Goal: Transaction & Acquisition: Obtain resource

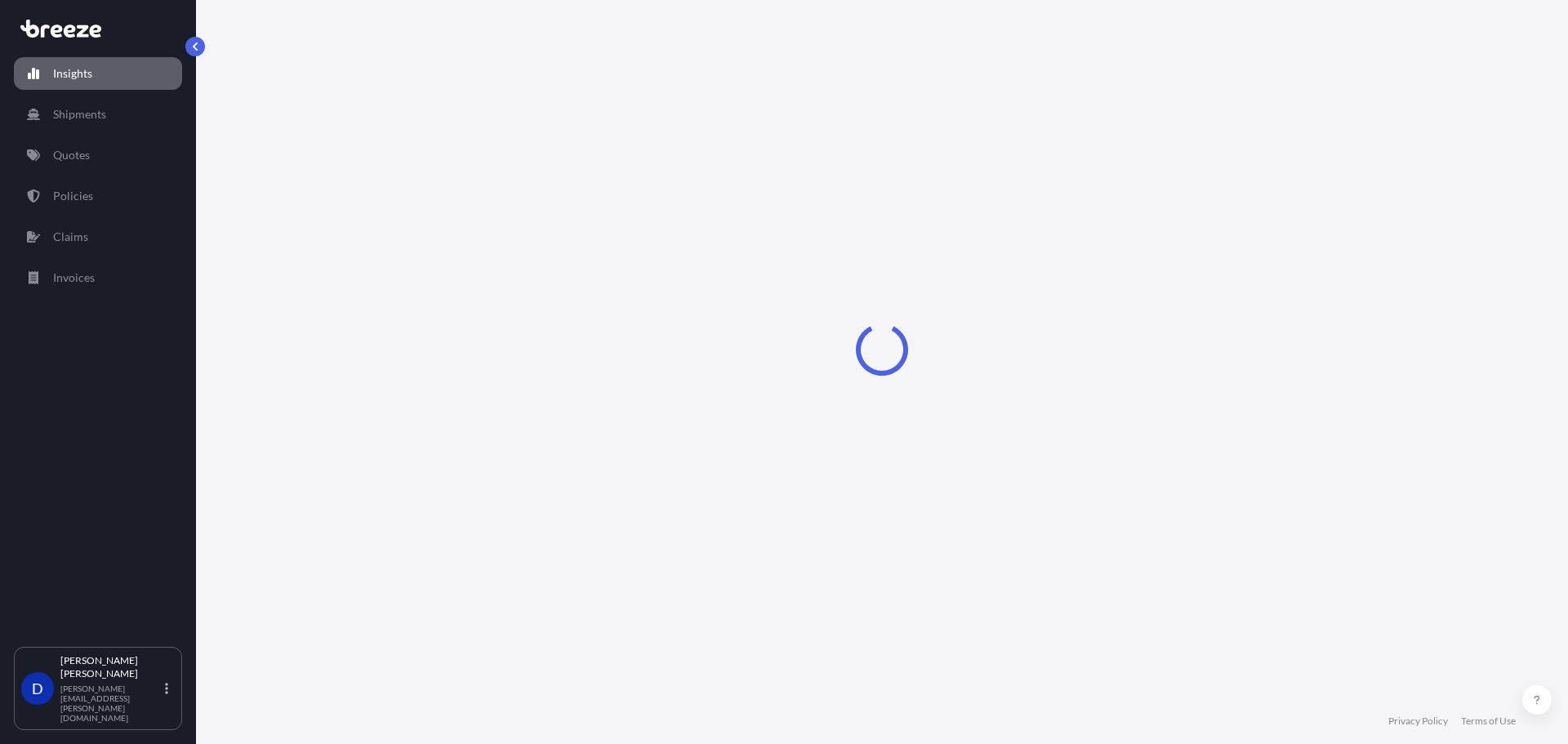
select select "2025"
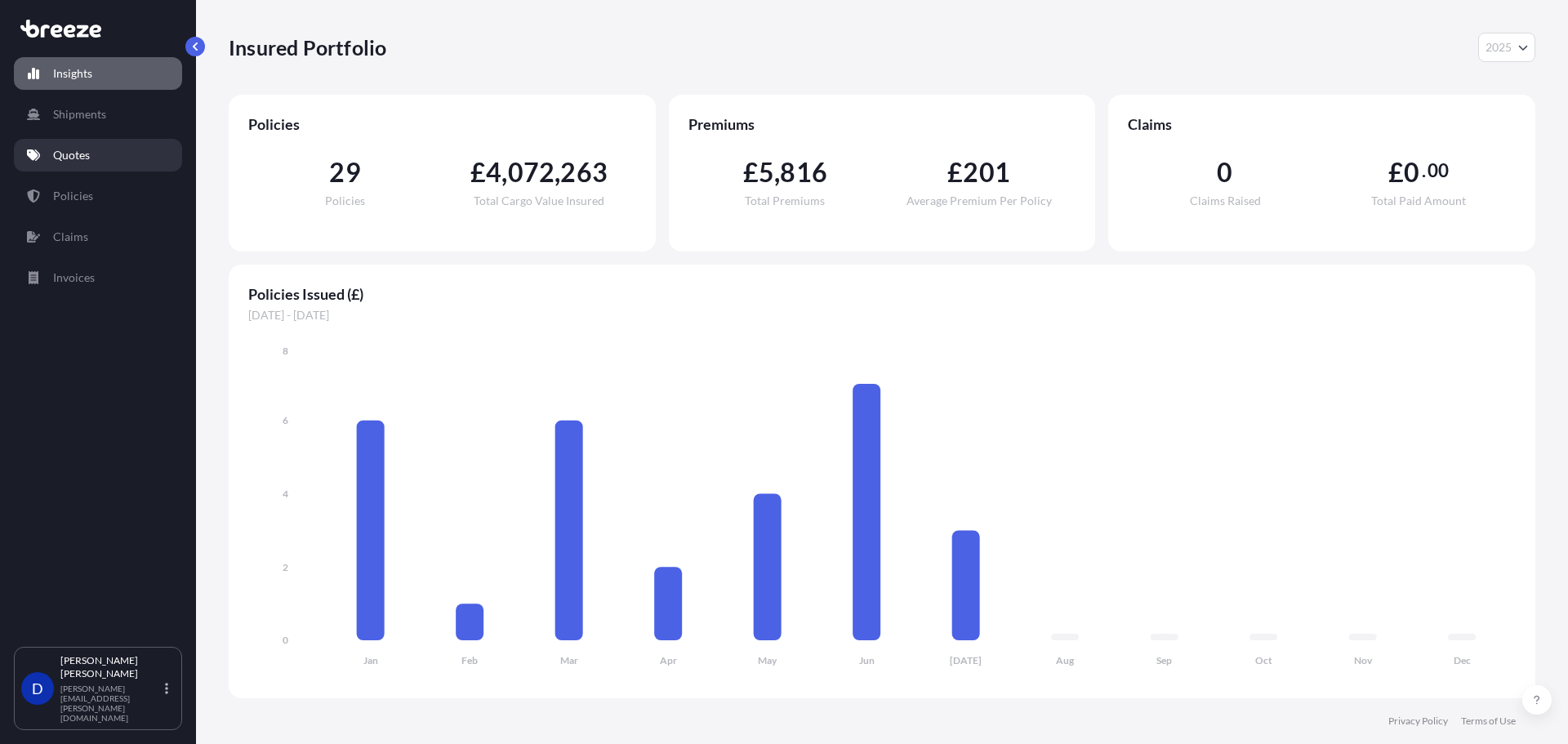
click at [123, 155] on link "Quotes" at bounding box center [98, 155] width 168 height 32
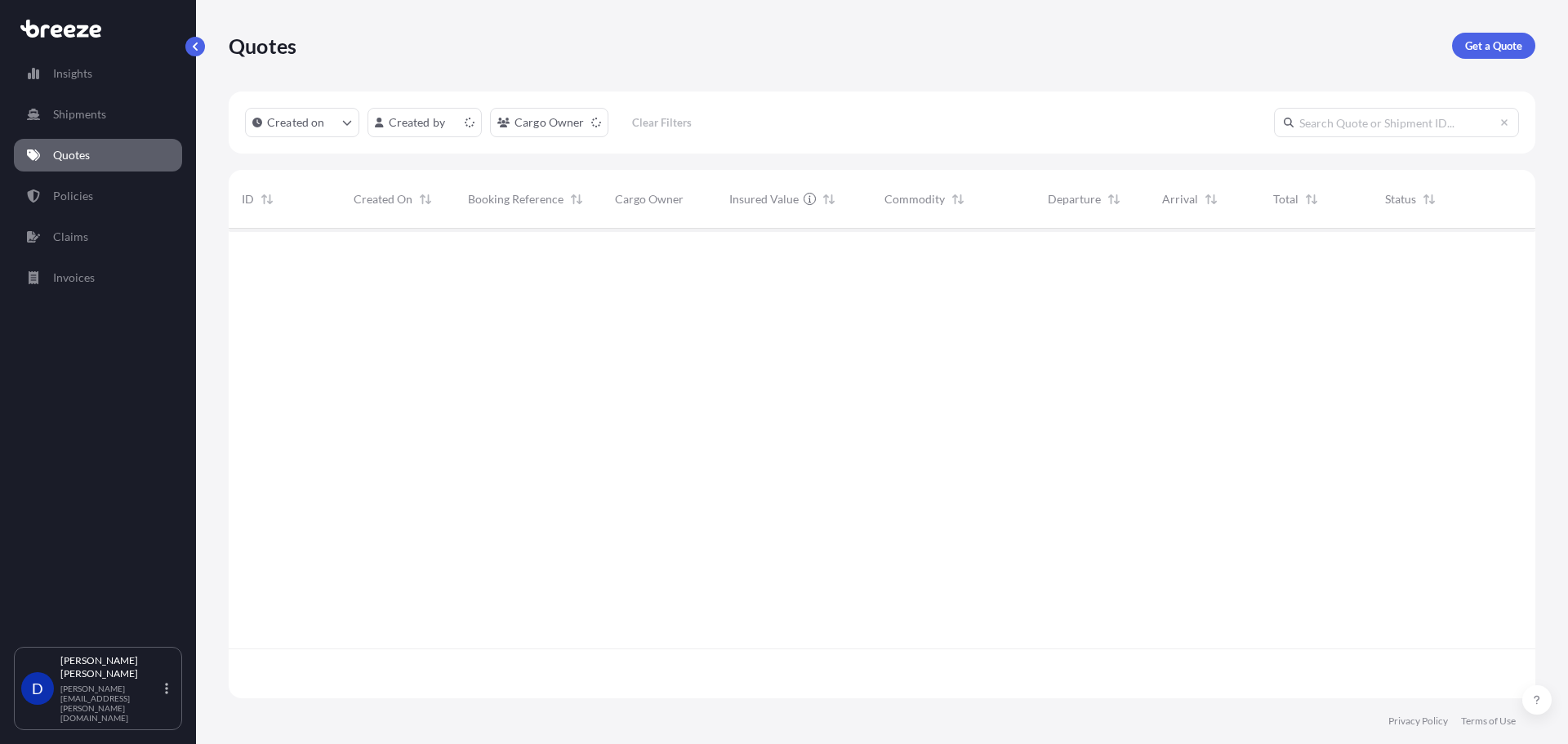
scroll to position [467, 1294]
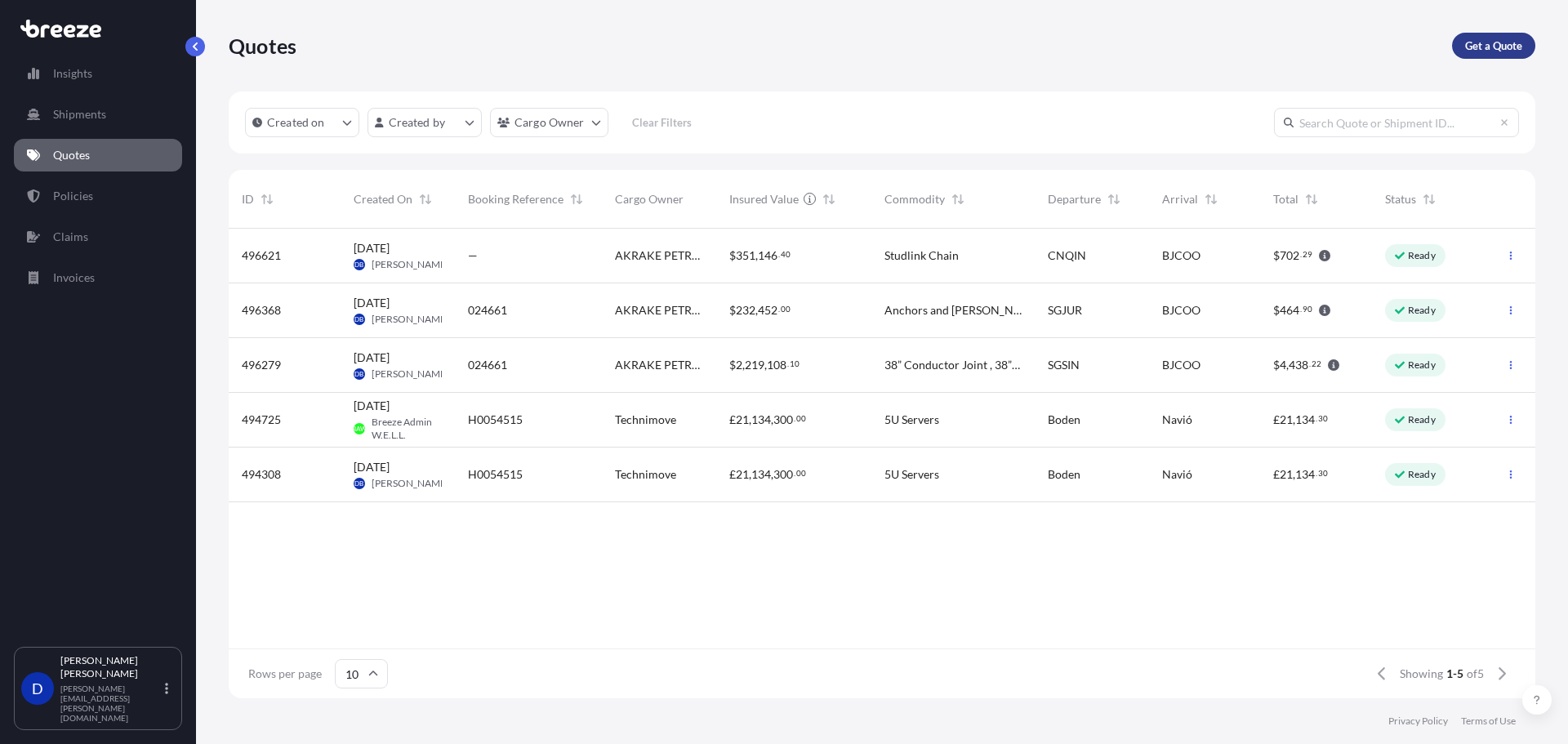
click at [1505, 45] on p "Get a Quote" at bounding box center [1493, 46] width 57 height 17
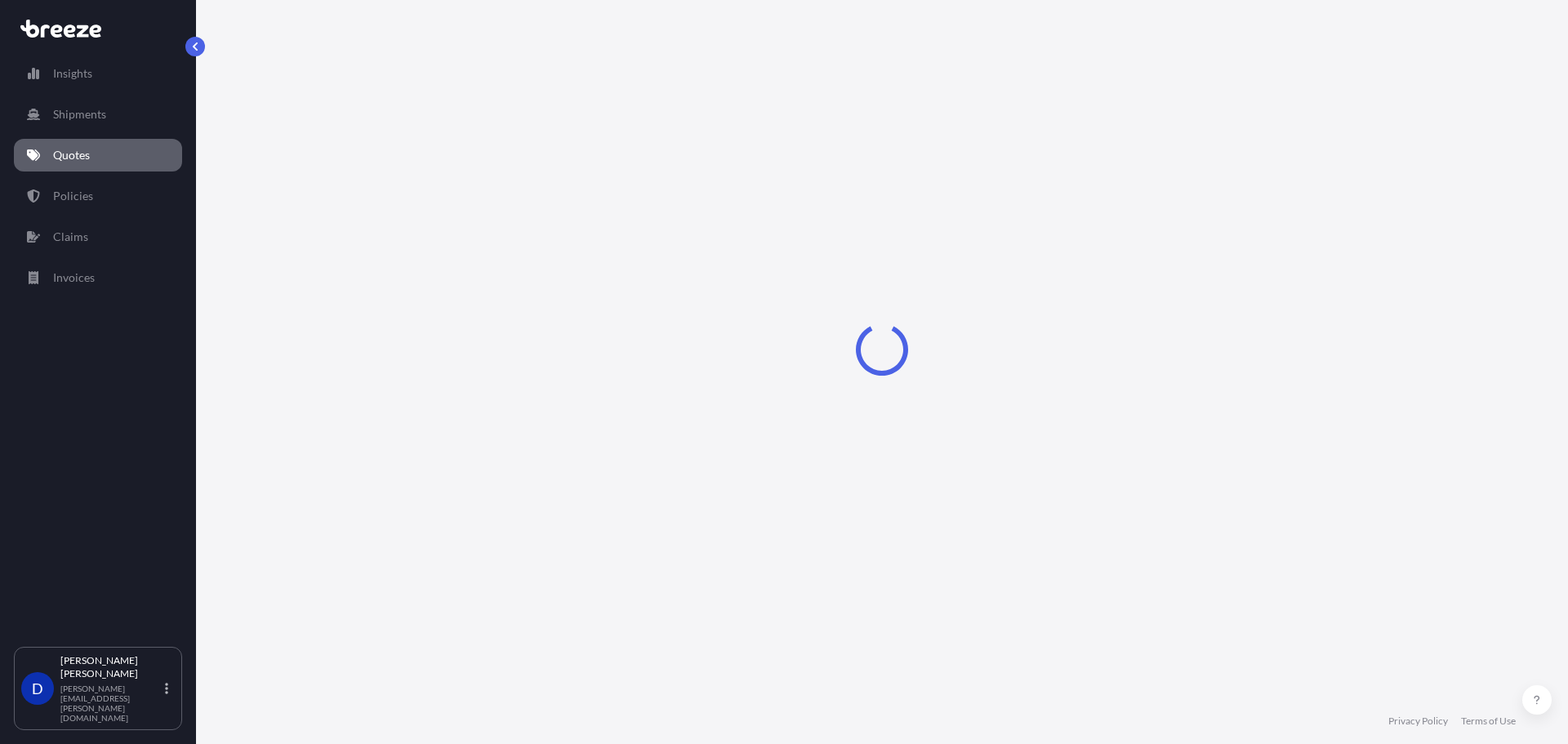
select select "Sea"
select select "1"
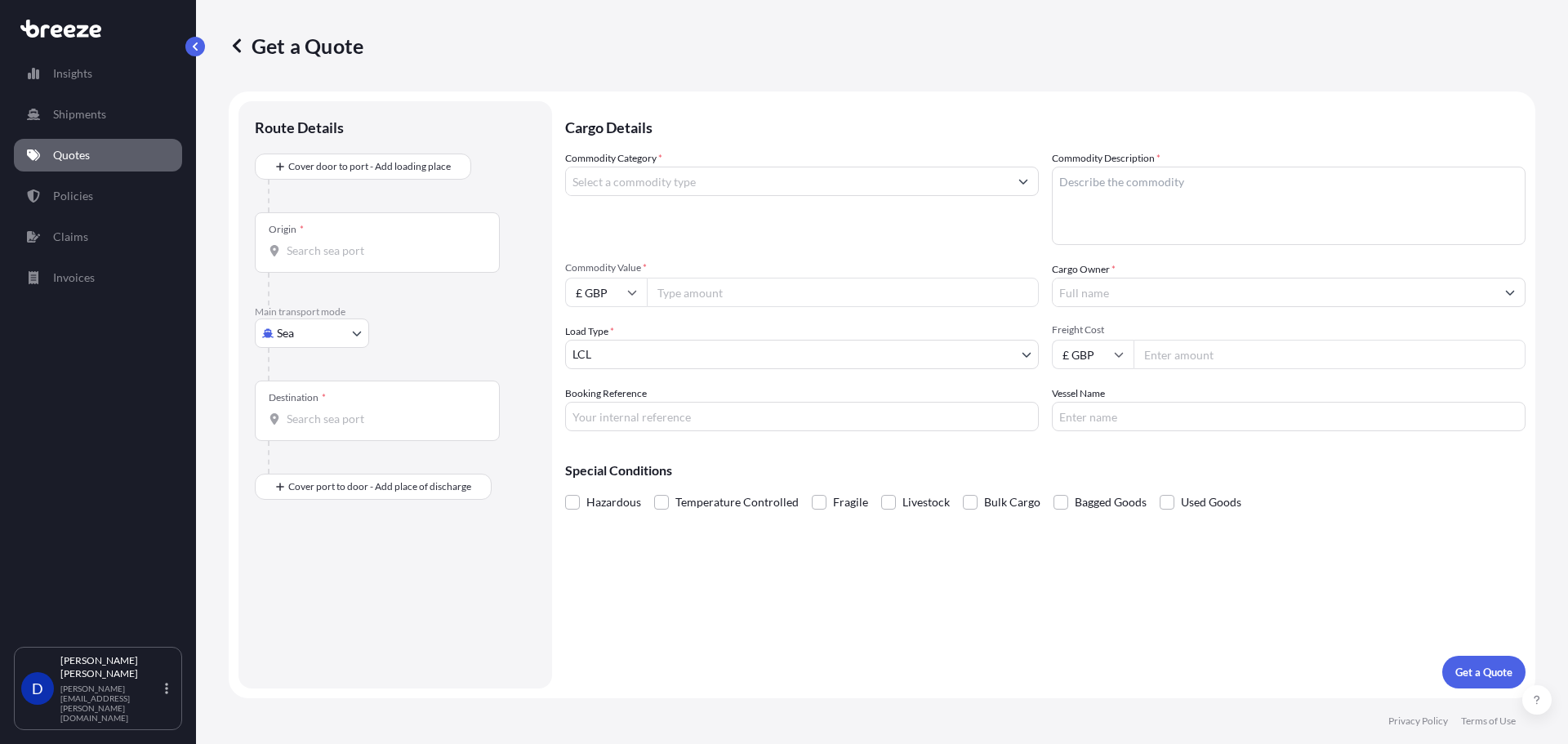
click at [630, 174] on input "Commodity Category *" at bounding box center [787, 181] width 443 height 29
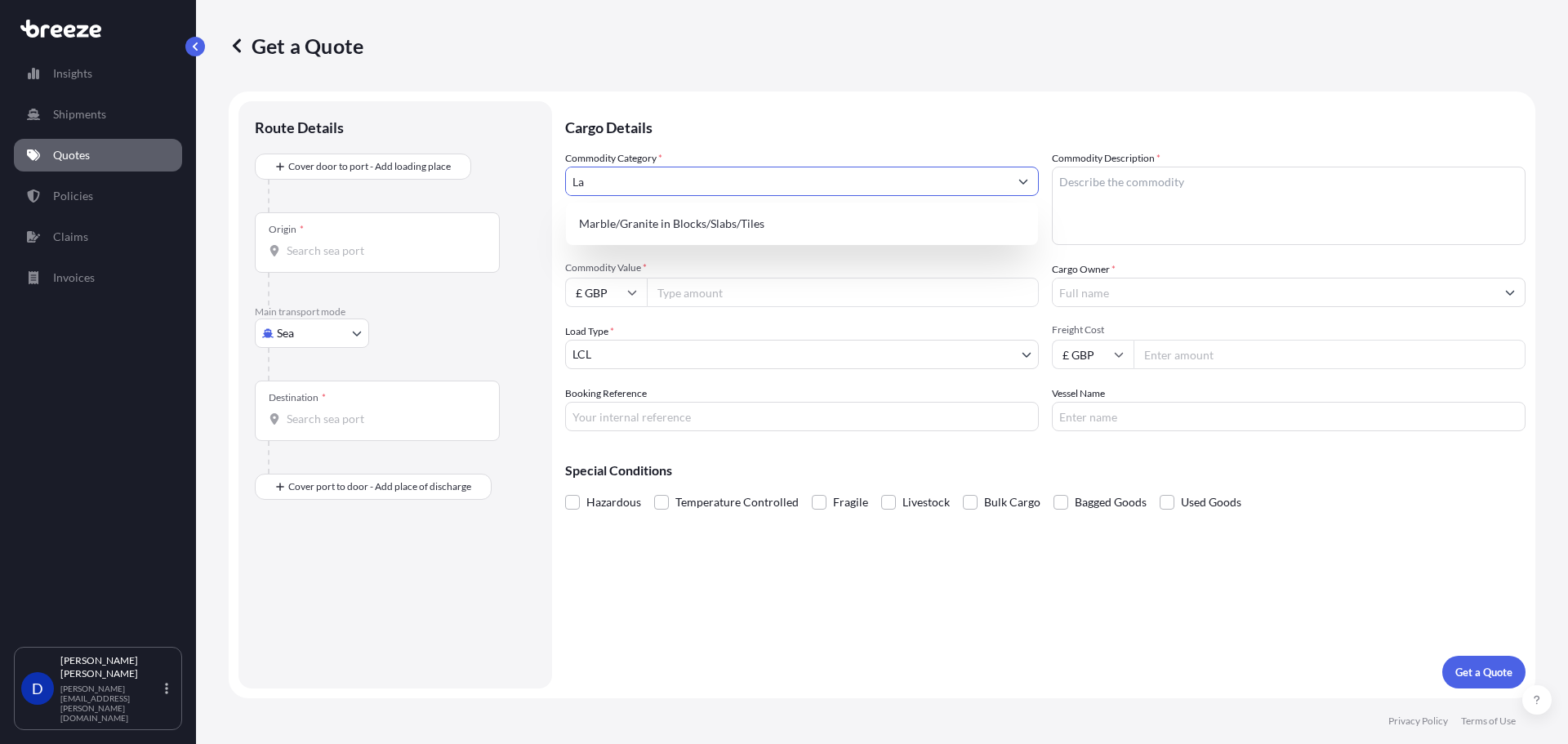
type input "L"
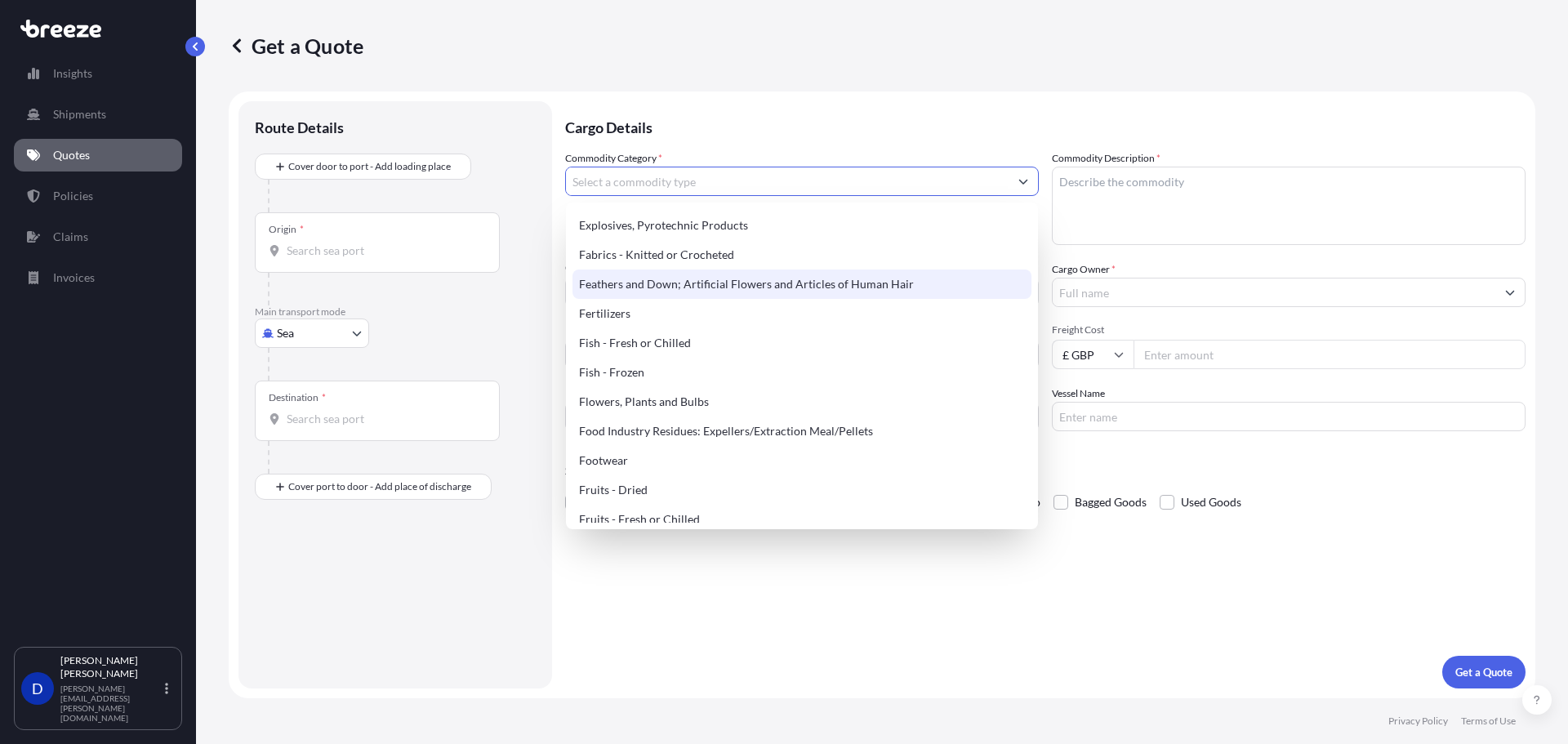
scroll to position [981, 0]
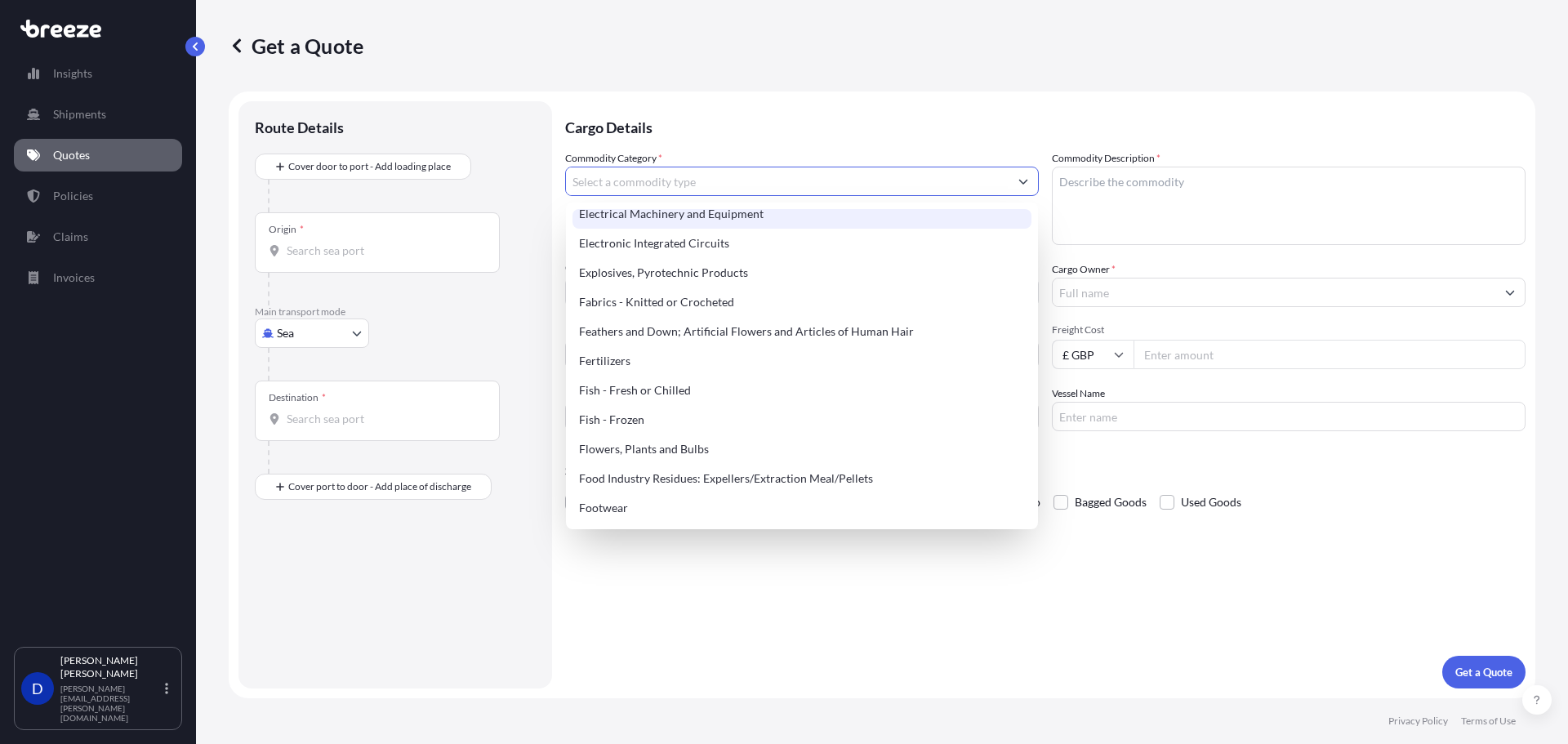
click at [810, 212] on div "Electrical Machinery and Equipment" at bounding box center [801, 215] width 459 height 29
type input "Electrical Machinery and Equipment"
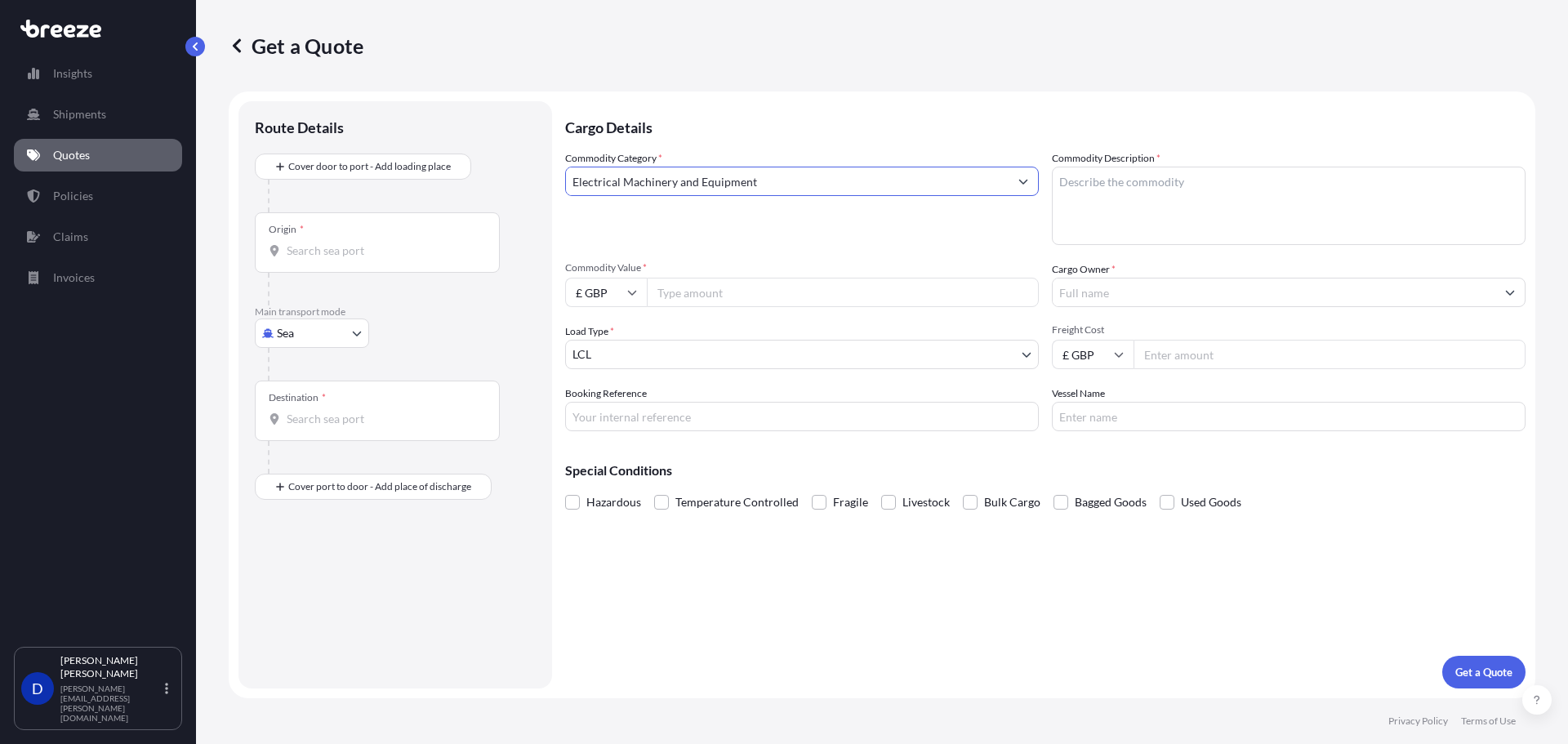
click at [1124, 196] on textarea "Commodity Description *" at bounding box center [1288, 205] width 474 height 78
paste textarea "Leica M205 FCA Optics Carrier"
type textarea "Lab Equipment, Camera, Eye piece, Leica Leica M205 FCA Optics Carrier, Microsco…"
click at [1245, 287] on input "Cargo Owner *" at bounding box center [1274, 293] width 443 height 29
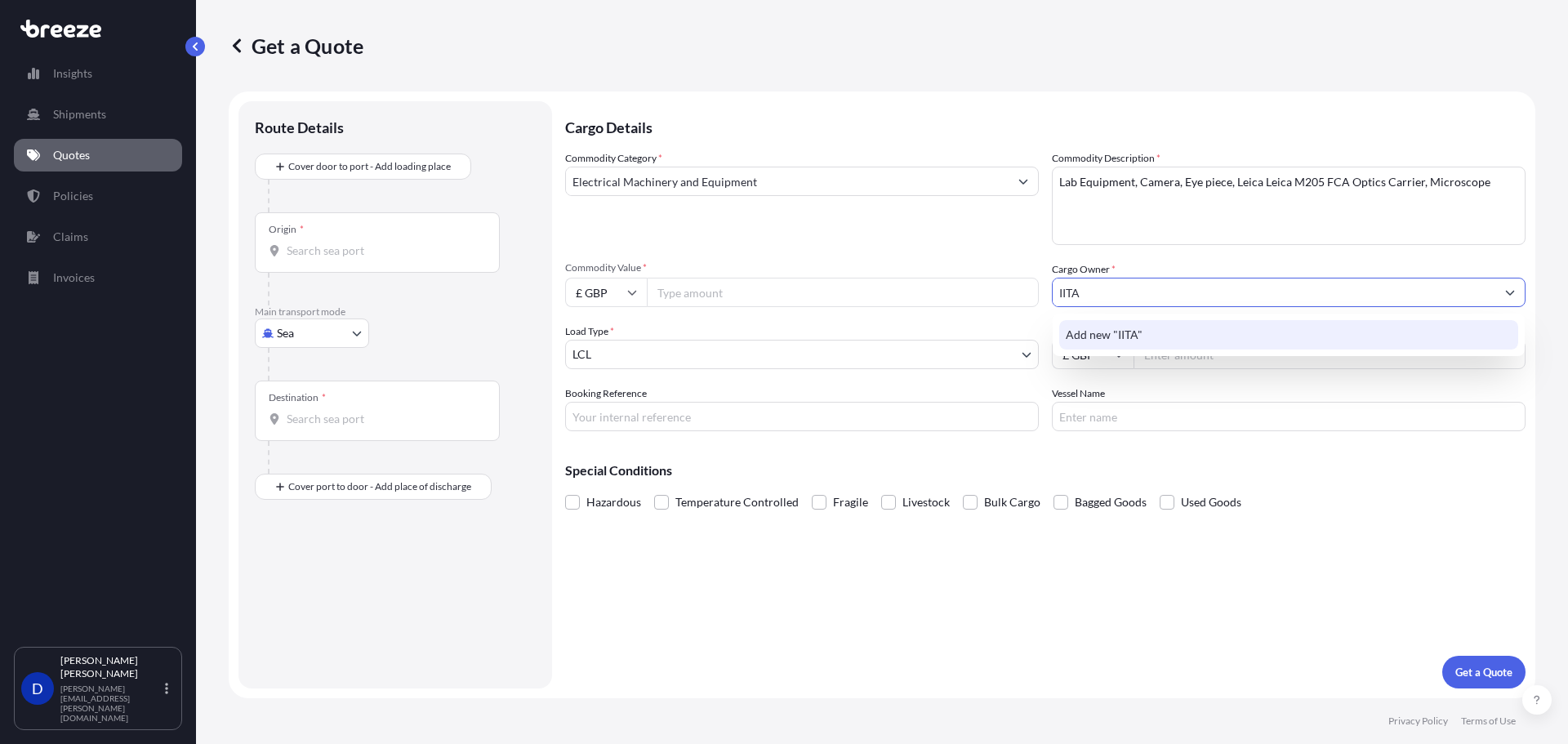
click at [1120, 335] on span "Add new "IITA"" at bounding box center [1103, 335] width 76 height 17
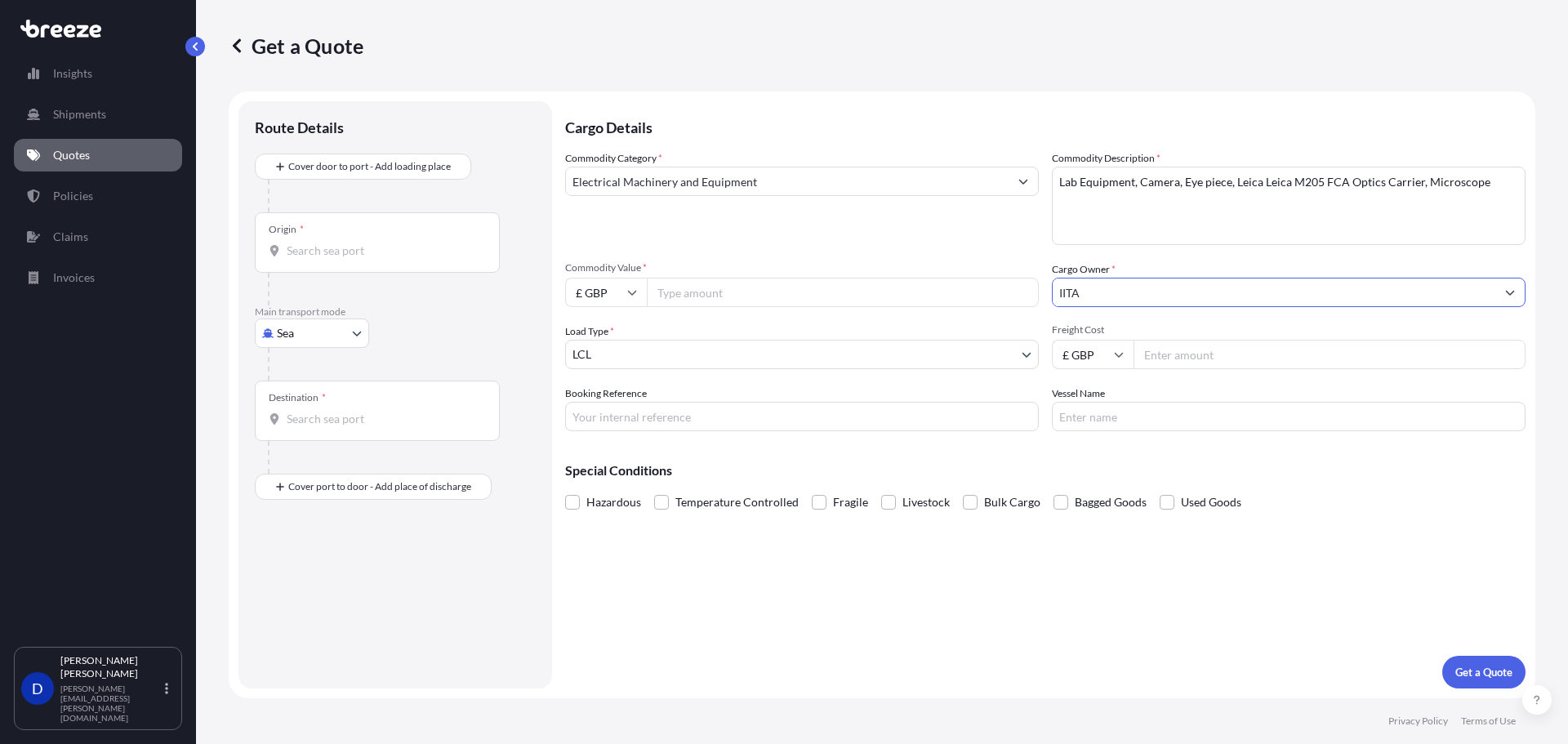
type input "IITA"
click at [690, 291] on input "Commodity Value *" at bounding box center [843, 293] width 392 height 29
type input "34888.75"
click at [1349, 347] on input "Freight Cost" at bounding box center [1330, 355] width 392 height 29
type input "750.00"
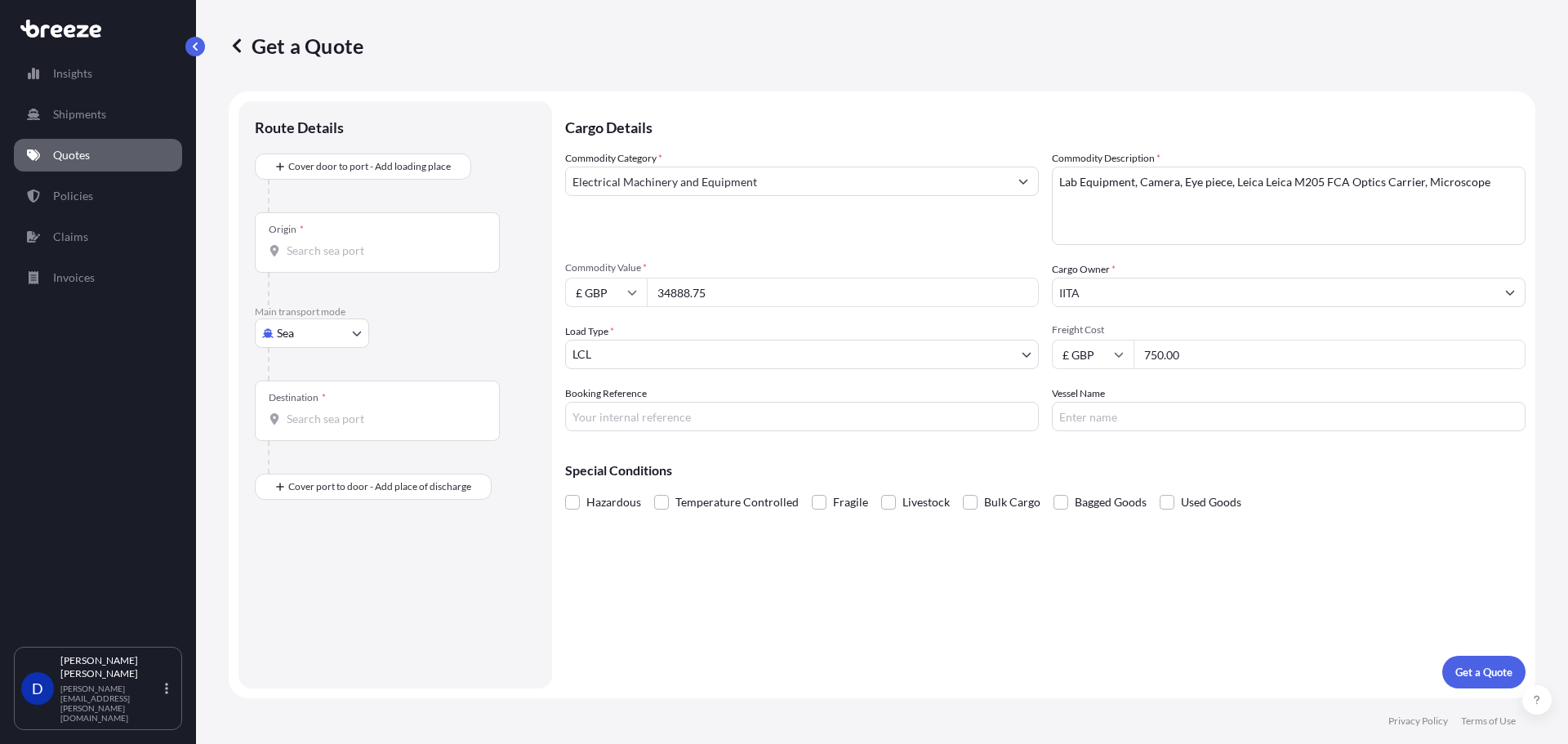
click at [801, 339] on div "Load Type * LCL" at bounding box center [801, 346] width 474 height 46
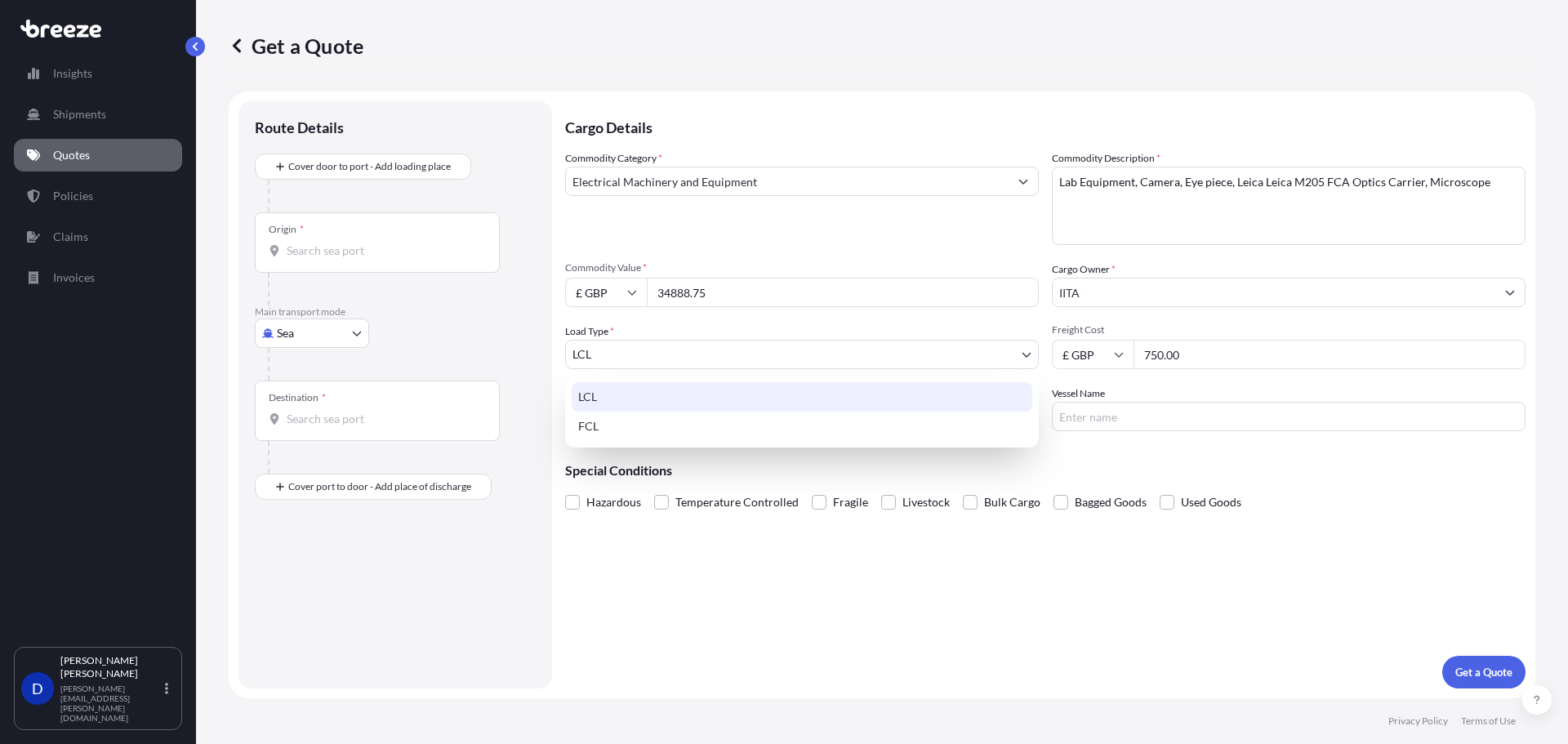
click at [808, 356] on body "Insights Shipments Quotes Policies Claims Invoices D [PERSON_NAME] [PERSON_NAME…" at bounding box center [784, 372] width 1568 height 744
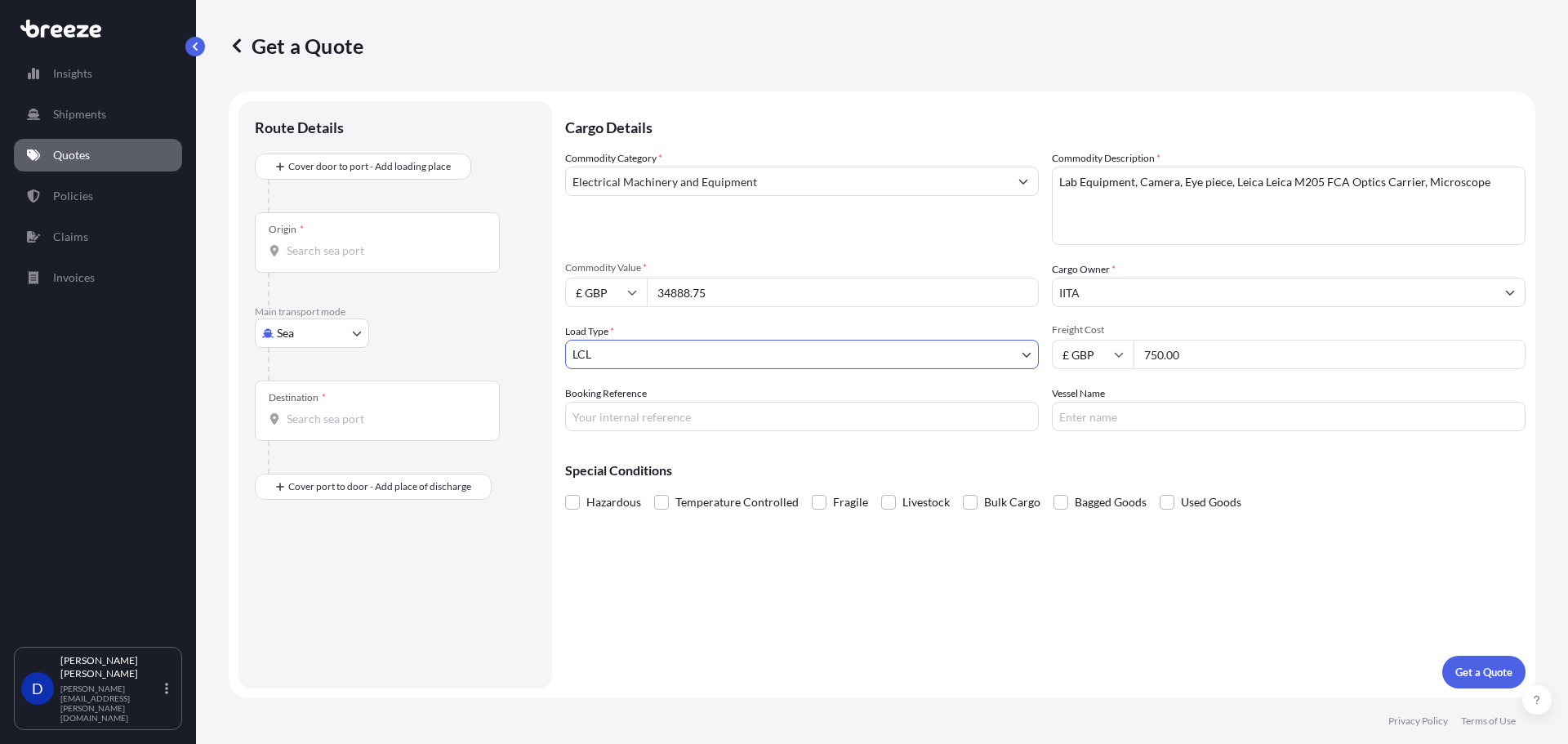
click at [328, 329] on body "Insights Shipments Quotes Policies Claims Invoices D [PERSON_NAME] [PERSON_NAME…" at bounding box center [784, 372] width 1568 height 744
click at [319, 403] on div "Air" at bounding box center [312, 405] width 101 height 29
select select "Air"
click at [676, 354] on body "Insights Shipments Quotes Policies Claims Invoices D [PERSON_NAME] [PERSON_NAME…" at bounding box center [784, 372] width 1568 height 744
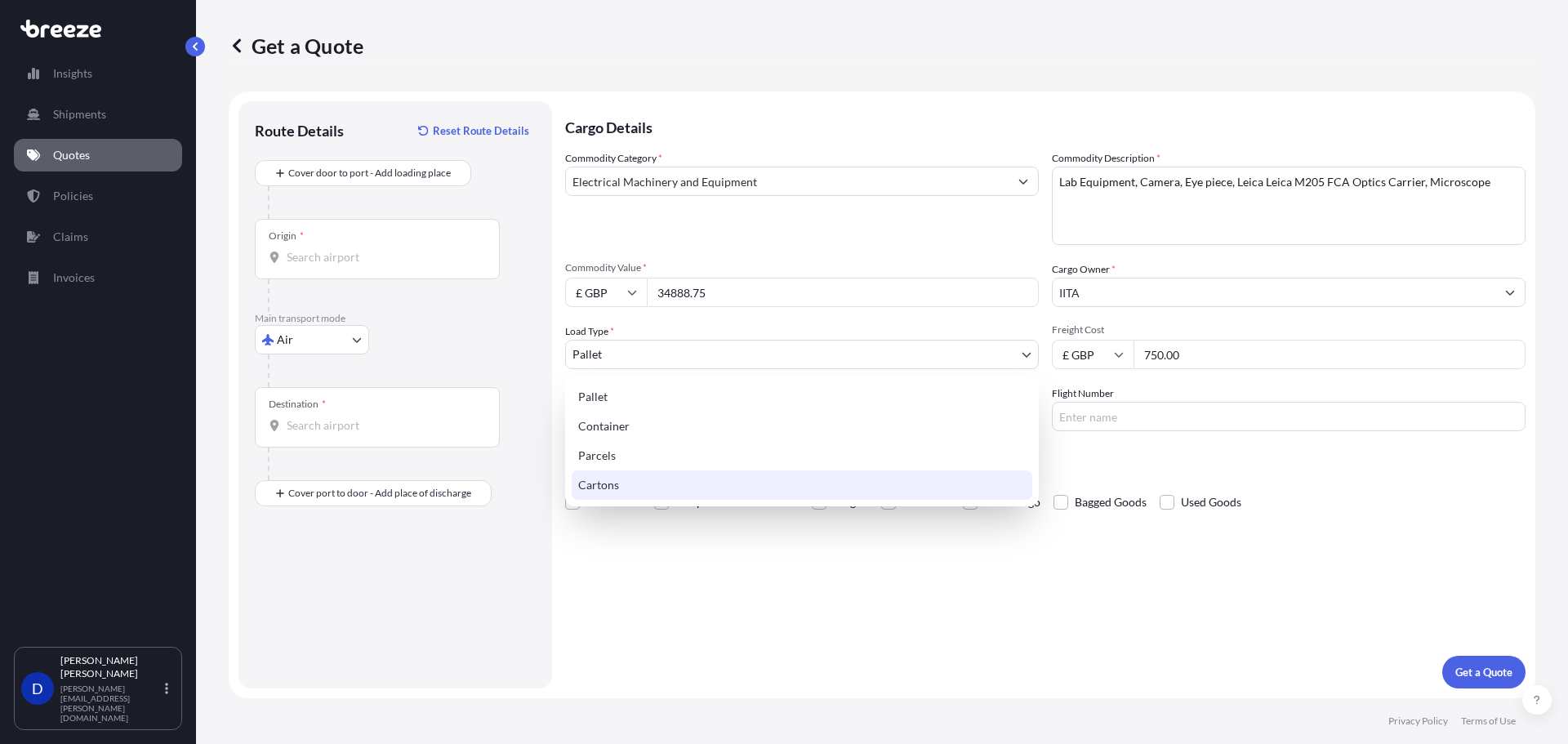
click at [629, 485] on div "Cartons" at bounding box center [801, 485] width 460 height 29
select select "4"
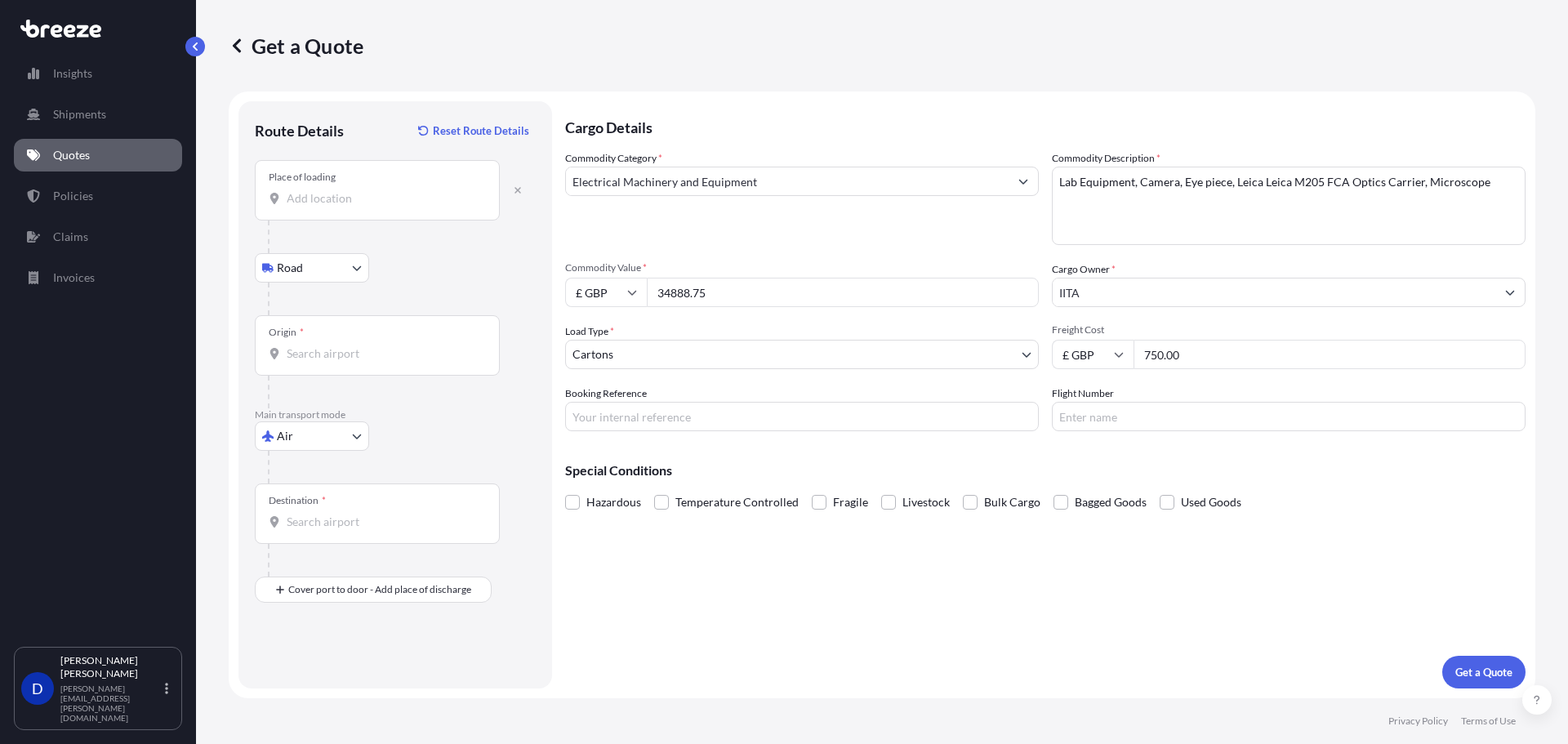
click at [374, 202] on input "Place of loading" at bounding box center [382, 199] width 192 height 17
type input "e"
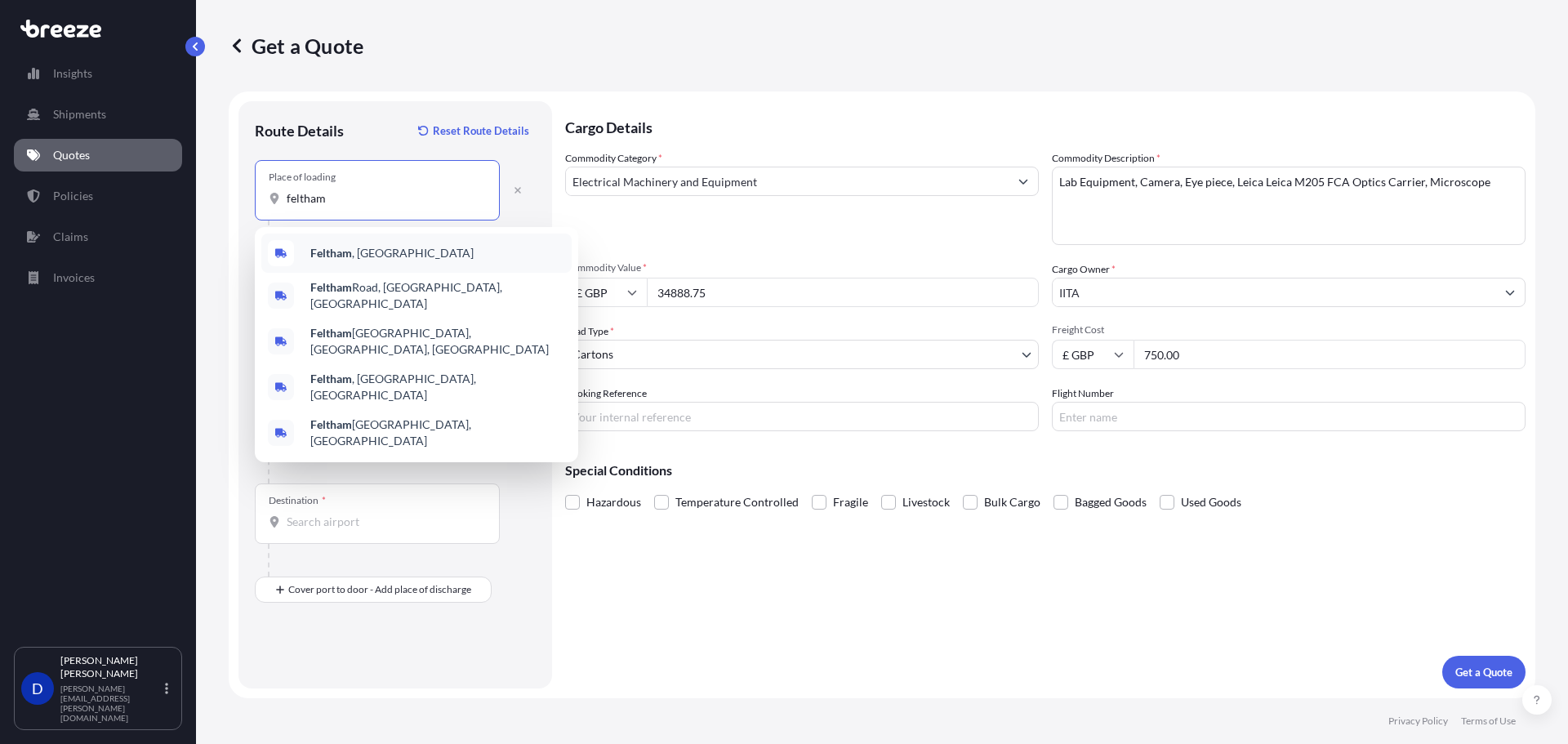
click at [373, 258] on span "[GEOGRAPHIC_DATA] , [GEOGRAPHIC_DATA]" at bounding box center [391, 253] width 163 height 17
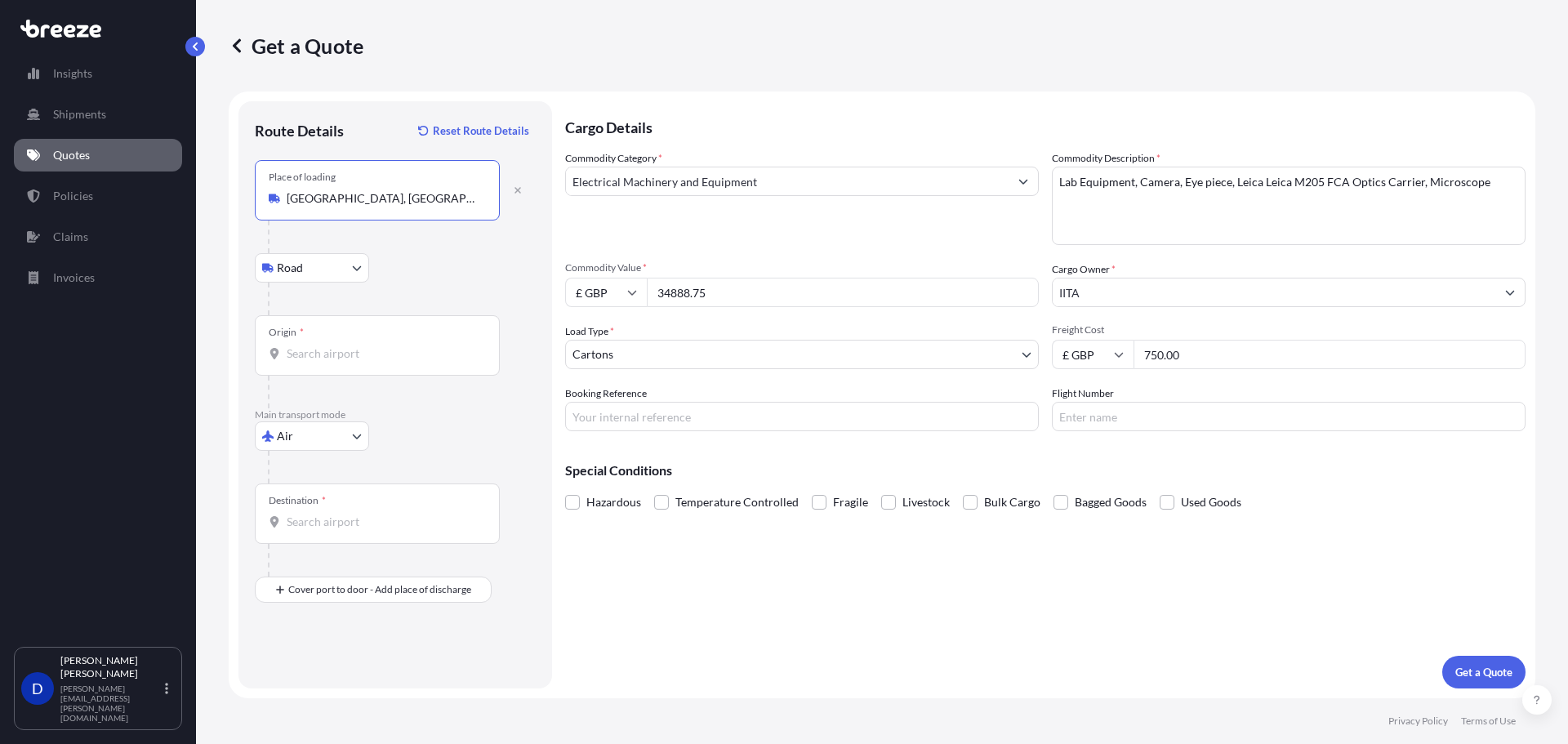
type input "[GEOGRAPHIC_DATA], [GEOGRAPHIC_DATA]"
click at [330, 359] on input "Origin *" at bounding box center [382, 354] width 192 height 17
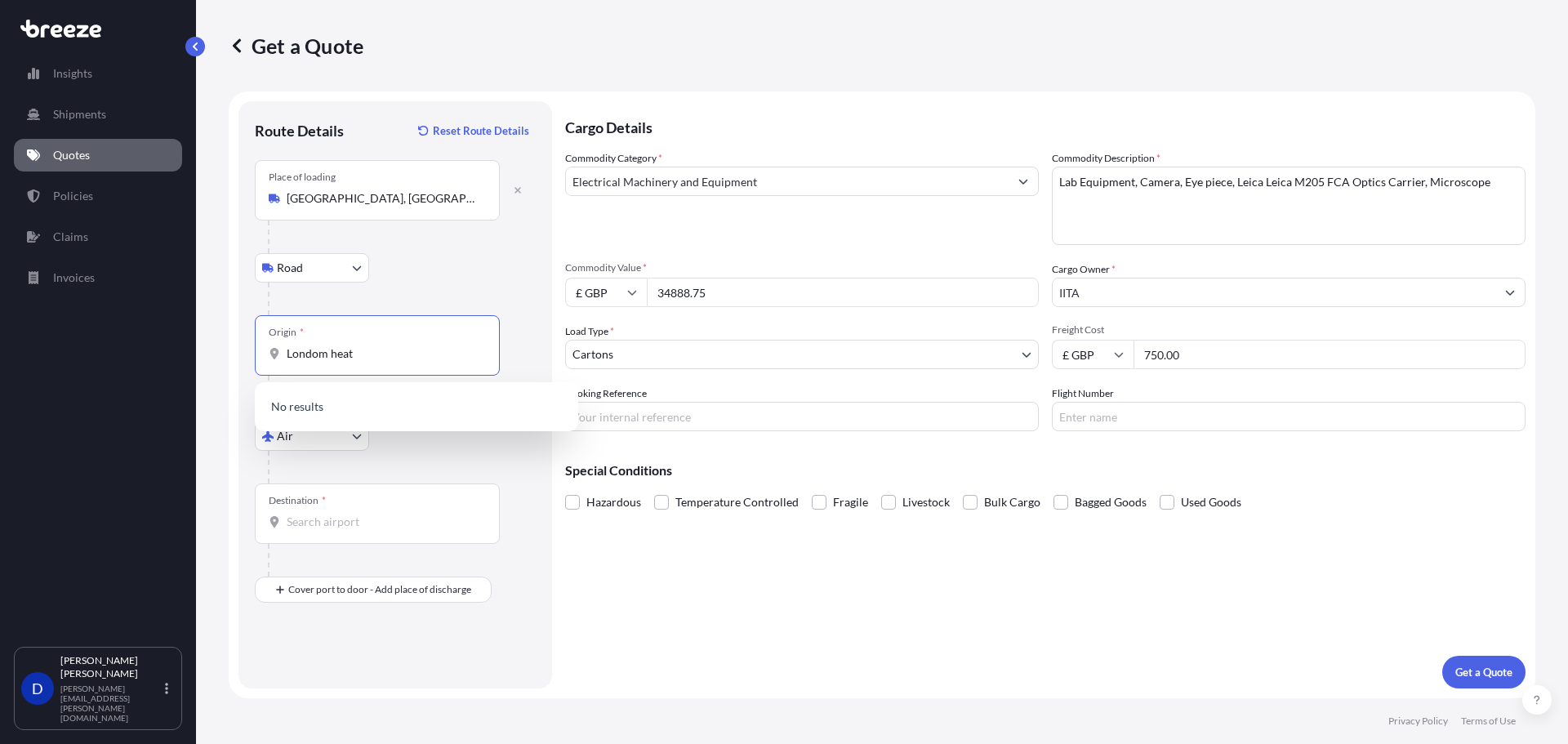
click at [328, 364] on div "Origin * Londom heat" at bounding box center [377, 346] width 245 height 61
click at [328, 362] on input "Londom heat" at bounding box center [382, 354] width 192 height 17
click at [319, 350] on input "Londom heat" at bounding box center [382, 354] width 192 height 17
click at [355, 353] on input "London heat" at bounding box center [382, 354] width 192 height 17
type input "L"
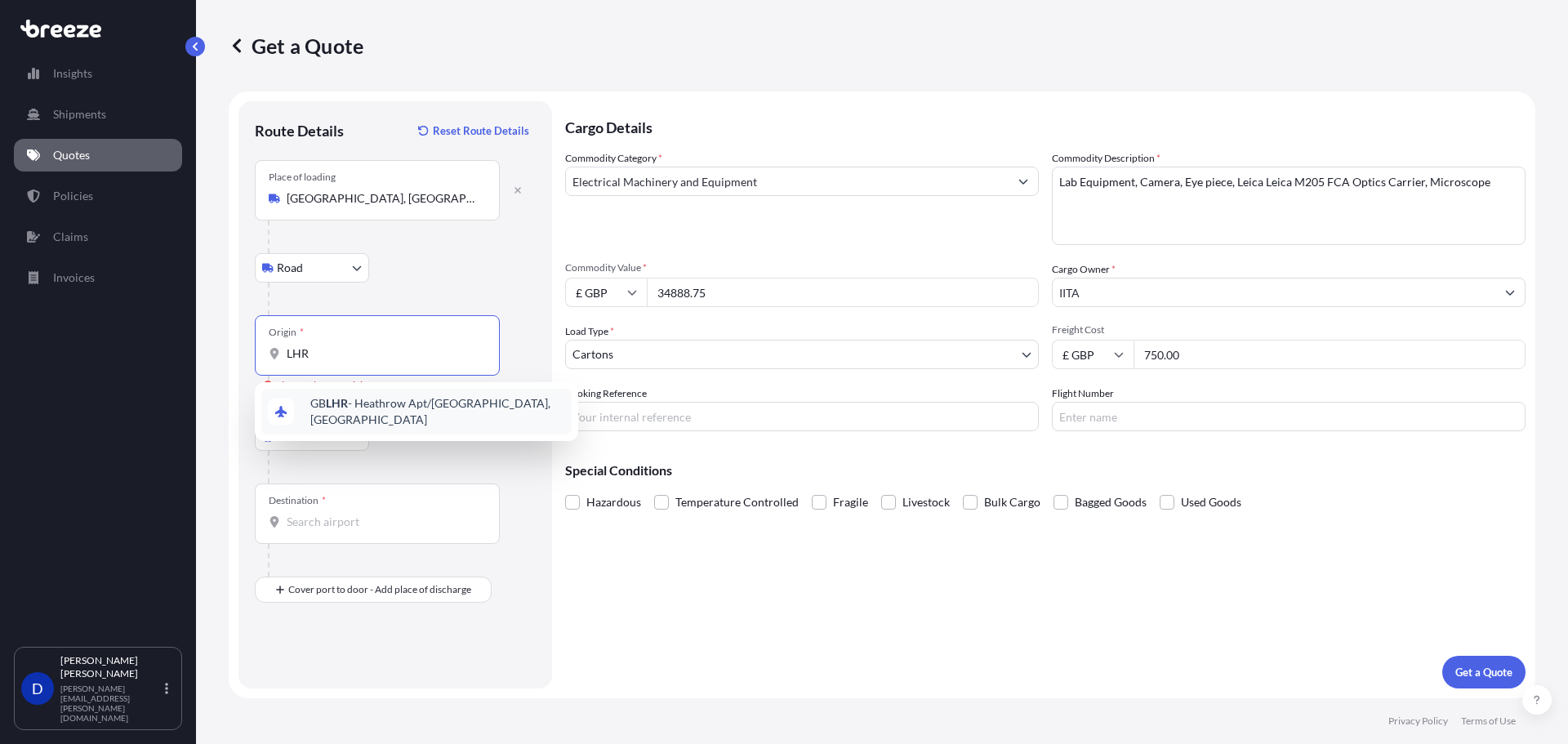
click at [376, 406] on span "GB LHR - Heathrow Apt/[GEOGRAPHIC_DATA], [GEOGRAPHIC_DATA]" at bounding box center [437, 411] width 255 height 32
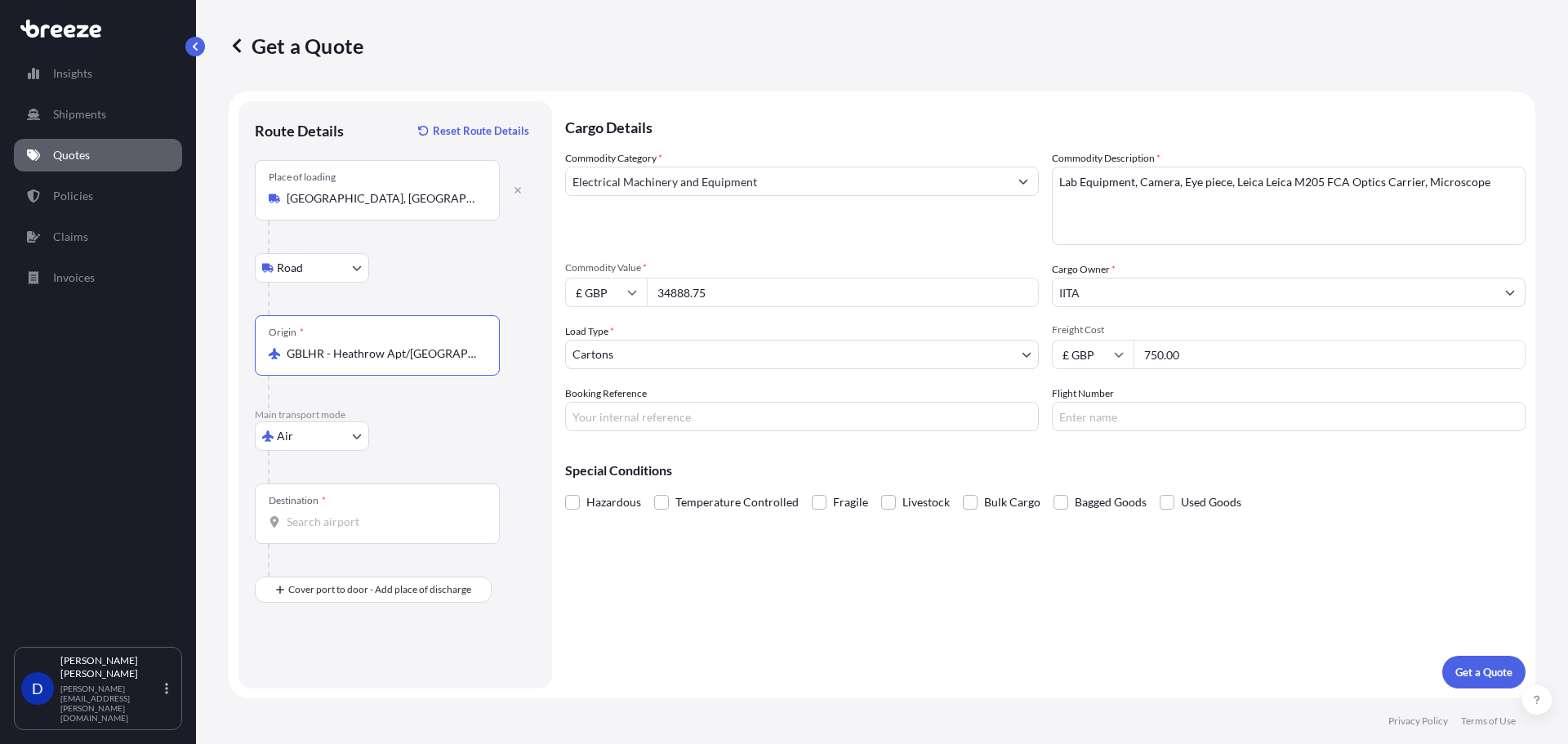
type input "GBLHR - Heathrow Apt/[GEOGRAPHIC_DATA], [GEOGRAPHIC_DATA]"
click at [339, 524] on input "Destination *" at bounding box center [382, 522] width 192 height 17
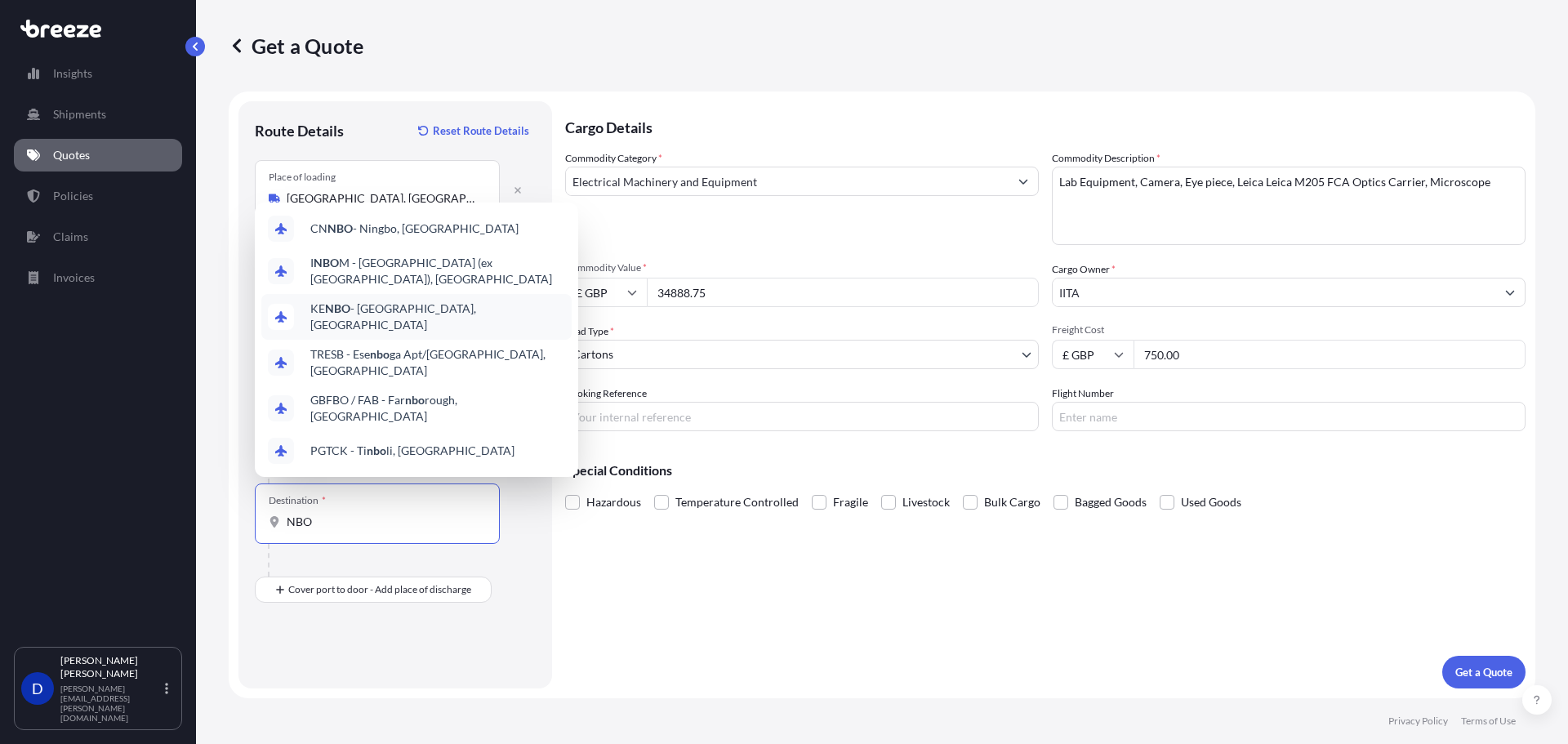
click at [385, 330] on span "KE NBO - [GEOGRAPHIC_DATA], [GEOGRAPHIC_DATA]" at bounding box center [437, 317] width 255 height 32
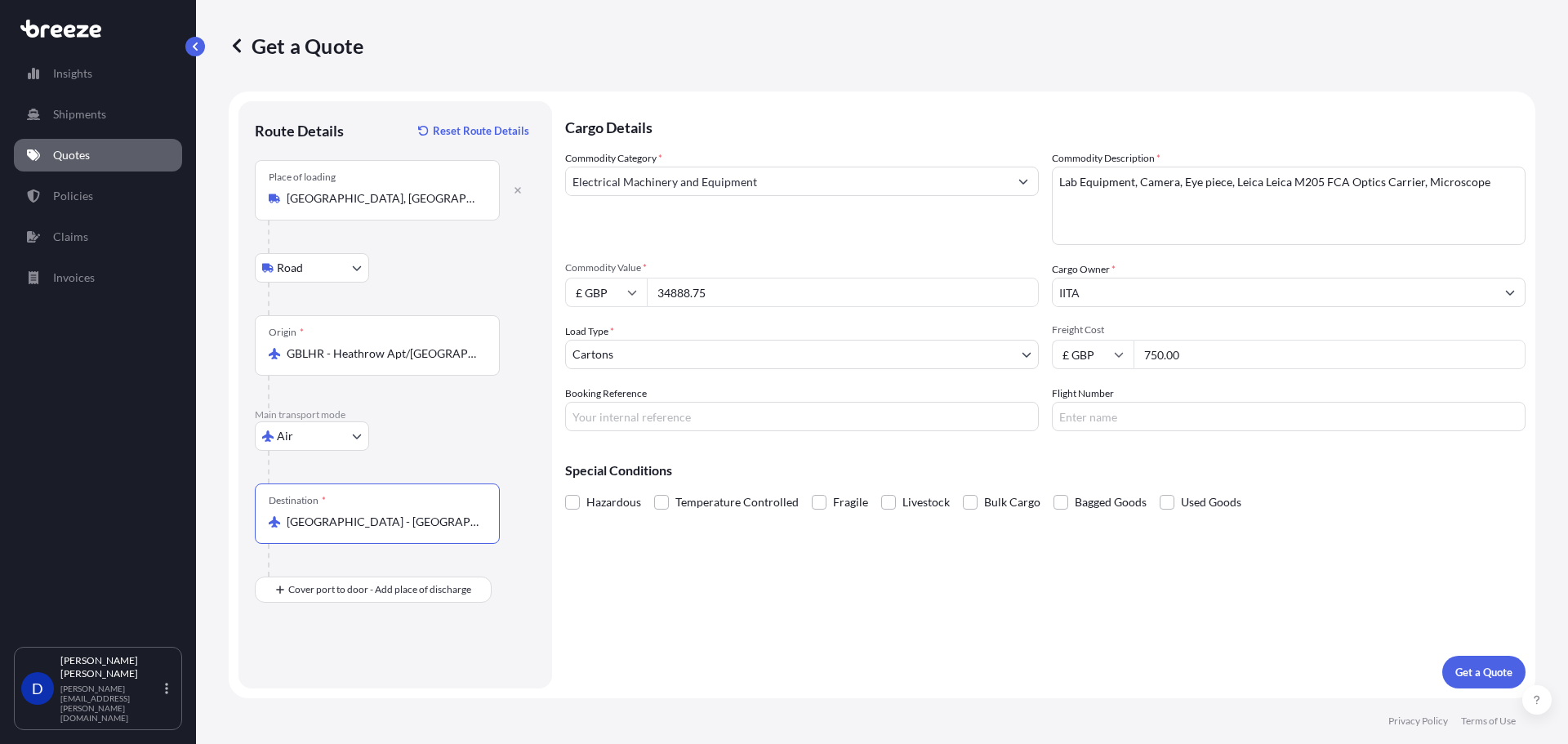
type input "[GEOGRAPHIC_DATA] - [GEOGRAPHIC_DATA], [GEOGRAPHIC_DATA]"
click at [329, 612] on div "Route Details Reset Route Details Place of loading [GEOGRAPHIC_DATA], UK Road R…" at bounding box center [395, 395] width 281 height 554
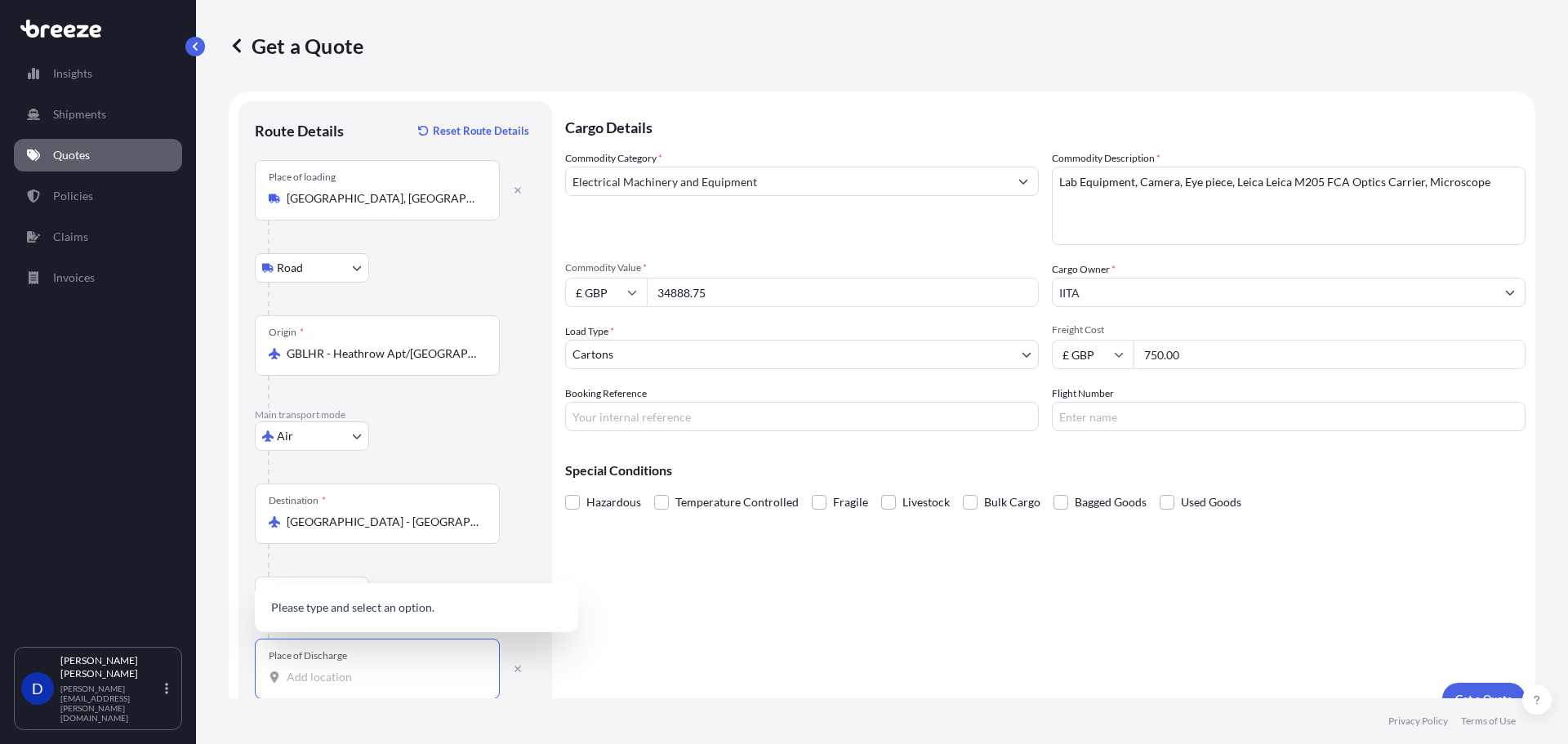
click at [338, 671] on input "Place of Discharge" at bounding box center [382, 678] width 192 height 17
click at [358, 672] on input "Place of Discharge" at bounding box center [382, 678] width 192 height 17
paste input "DUDUVILLE COMPLEX"
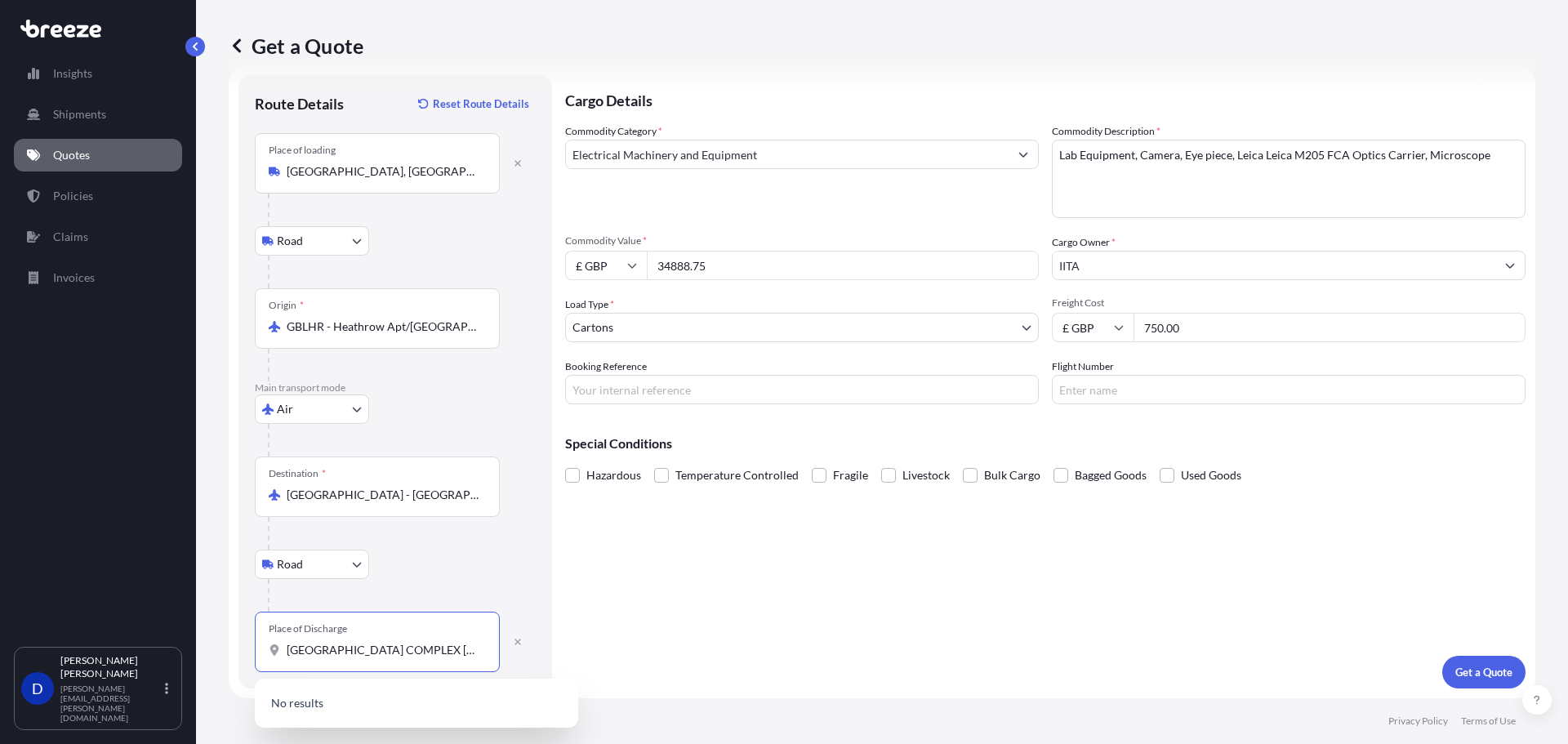
drag, startPoint x: 380, startPoint y: 650, endPoint x: 206, endPoint y: 642, distance: 174.2
click at [207, 645] on div "Get a Quote Route Details Reset Route Details Place of loading [GEOGRAPHIC_DATA…" at bounding box center [882, 349] width 1372 height 699
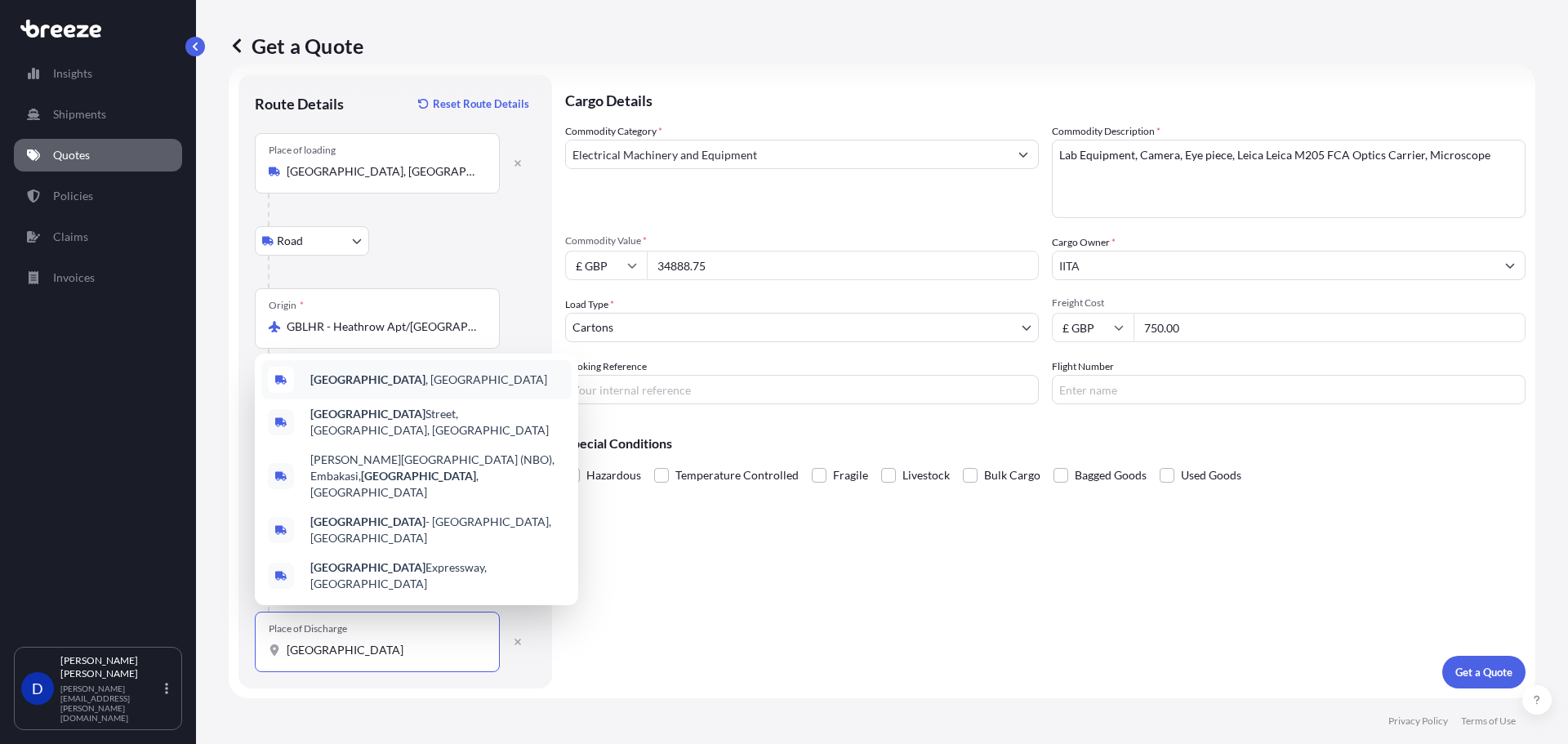
click at [359, 388] on span "[GEOGRAPHIC_DATA] , [GEOGRAPHIC_DATA]" at bounding box center [428, 380] width 236 height 17
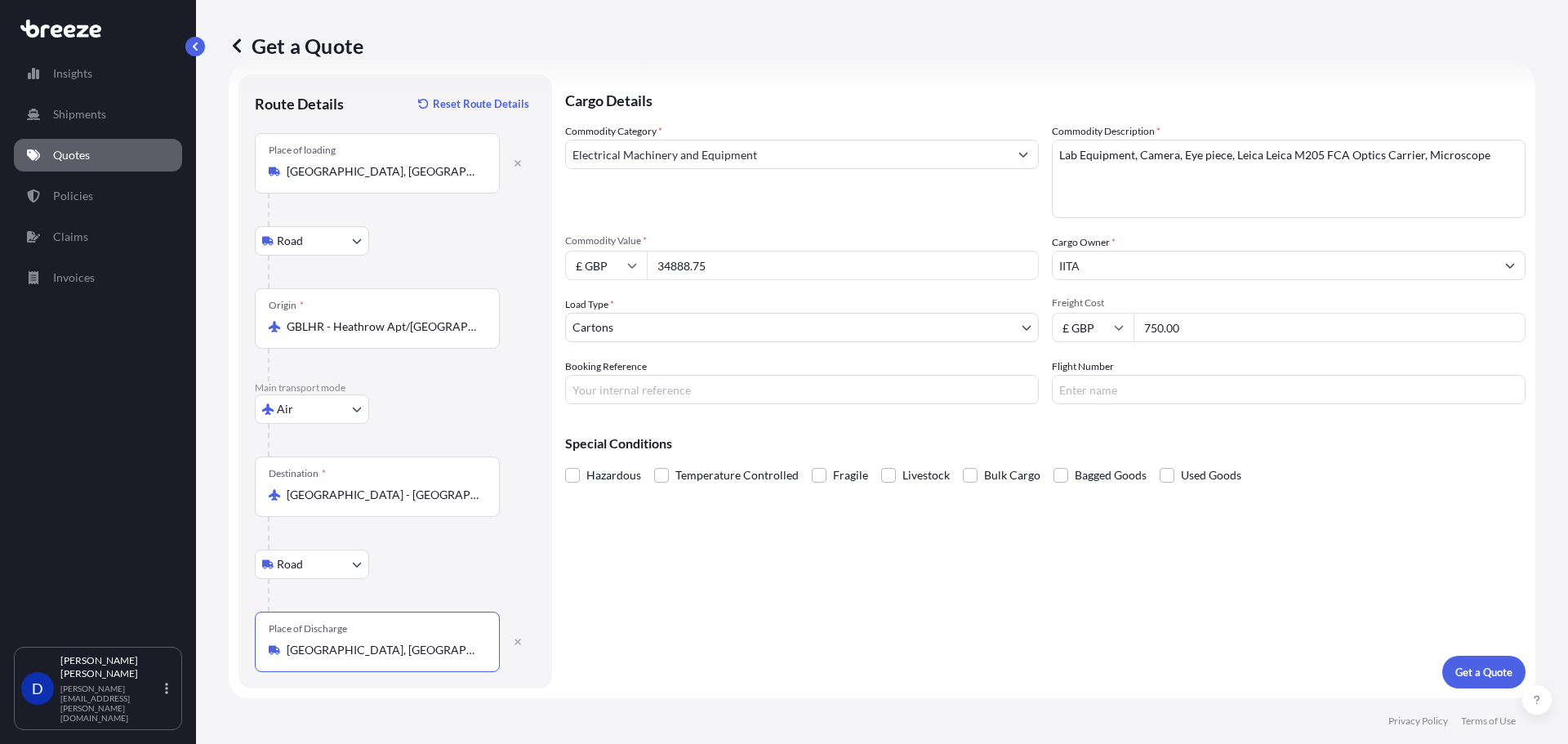
type input "[GEOGRAPHIC_DATA], [GEOGRAPHIC_DATA]"
click at [731, 590] on div "Cargo Details Commodity Category * Electrical Machinery and Equipment Commodity…" at bounding box center [1044, 381] width 960 height 614
click at [1476, 664] on button "Get a Quote" at bounding box center [1483, 672] width 84 height 32
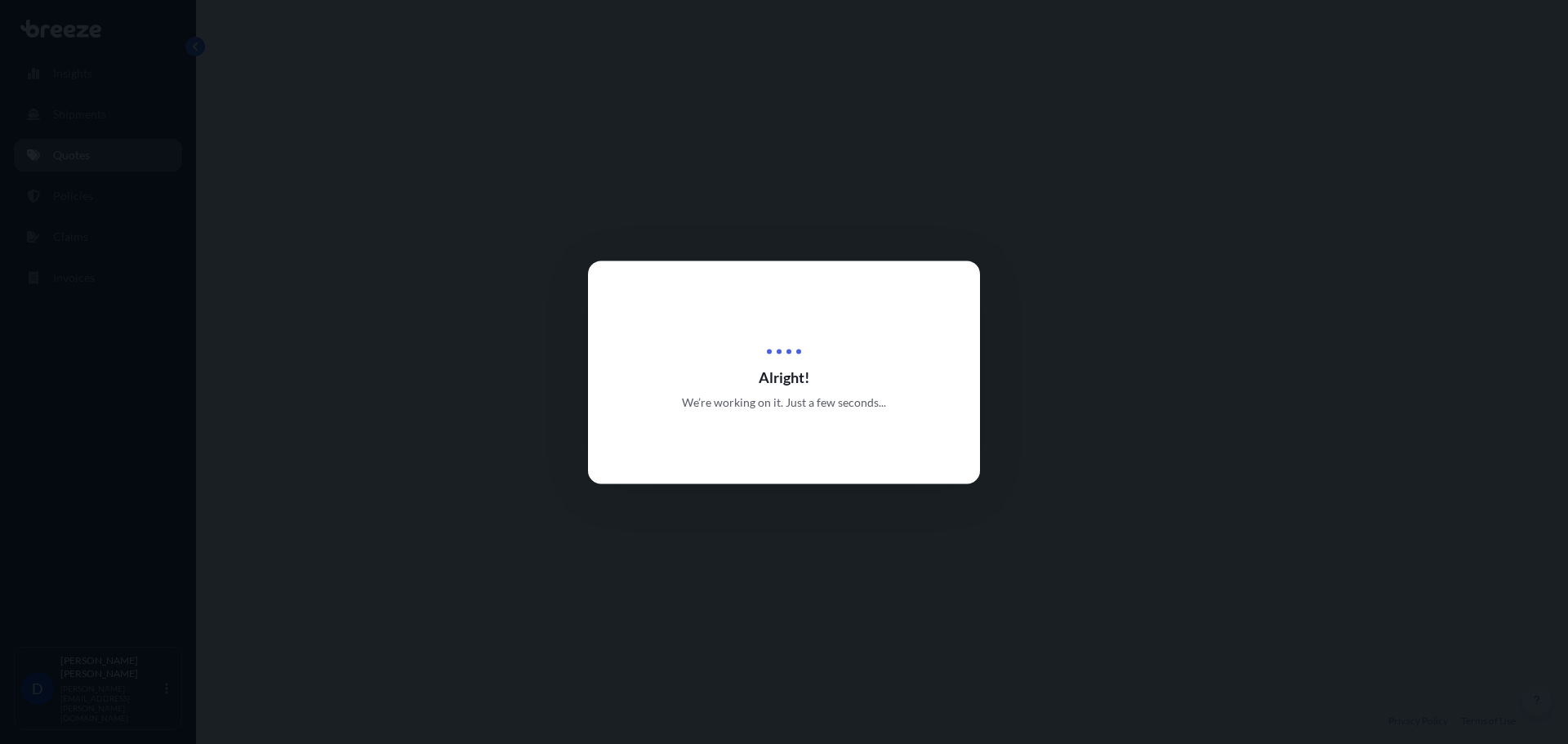
select select "Road"
select select "Air"
select select "Road"
select select "4"
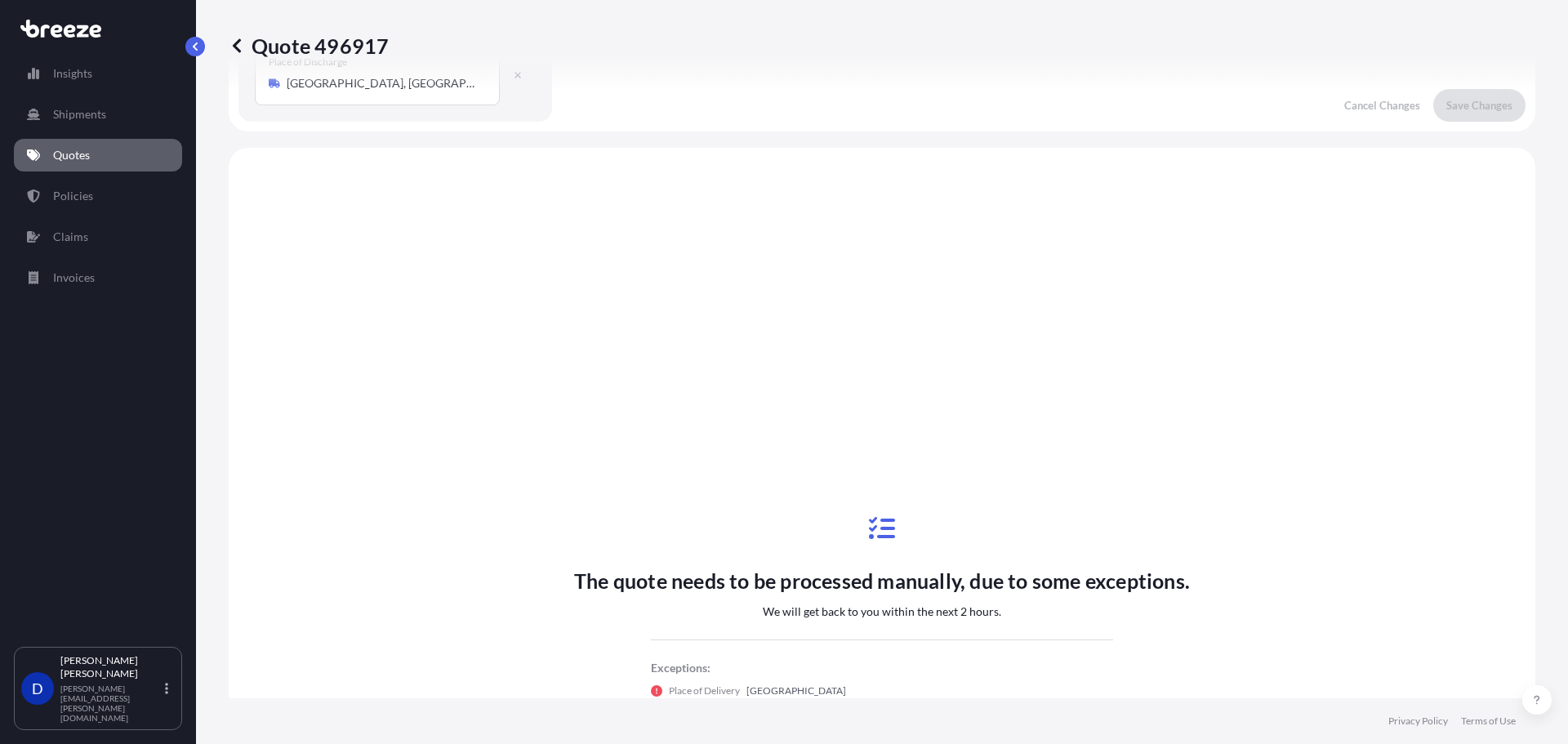
scroll to position [654, 0]
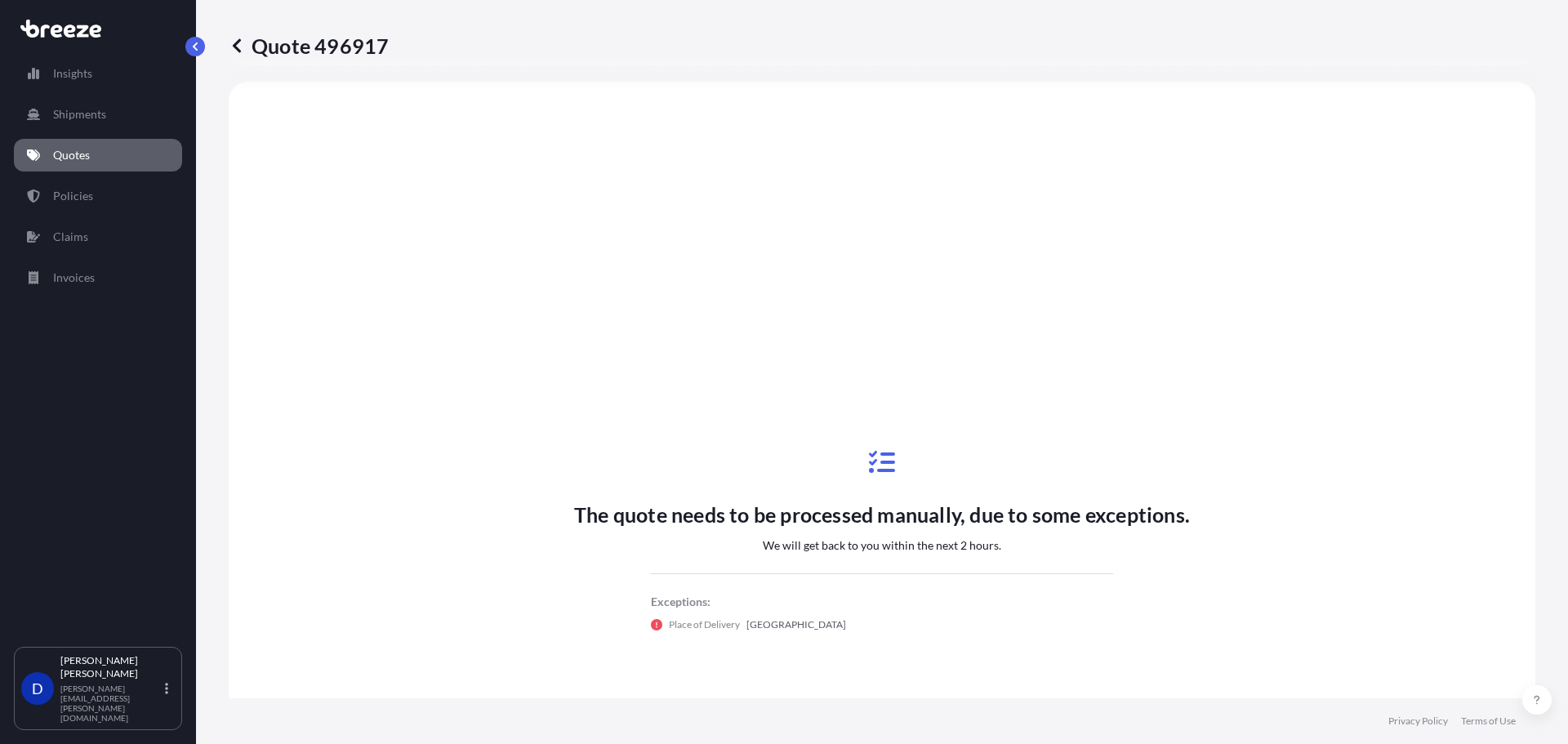
click at [246, 44] on p "Quote 496917" at bounding box center [308, 45] width 160 height 26
click at [237, 44] on icon at bounding box center [236, 46] width 17 height 17
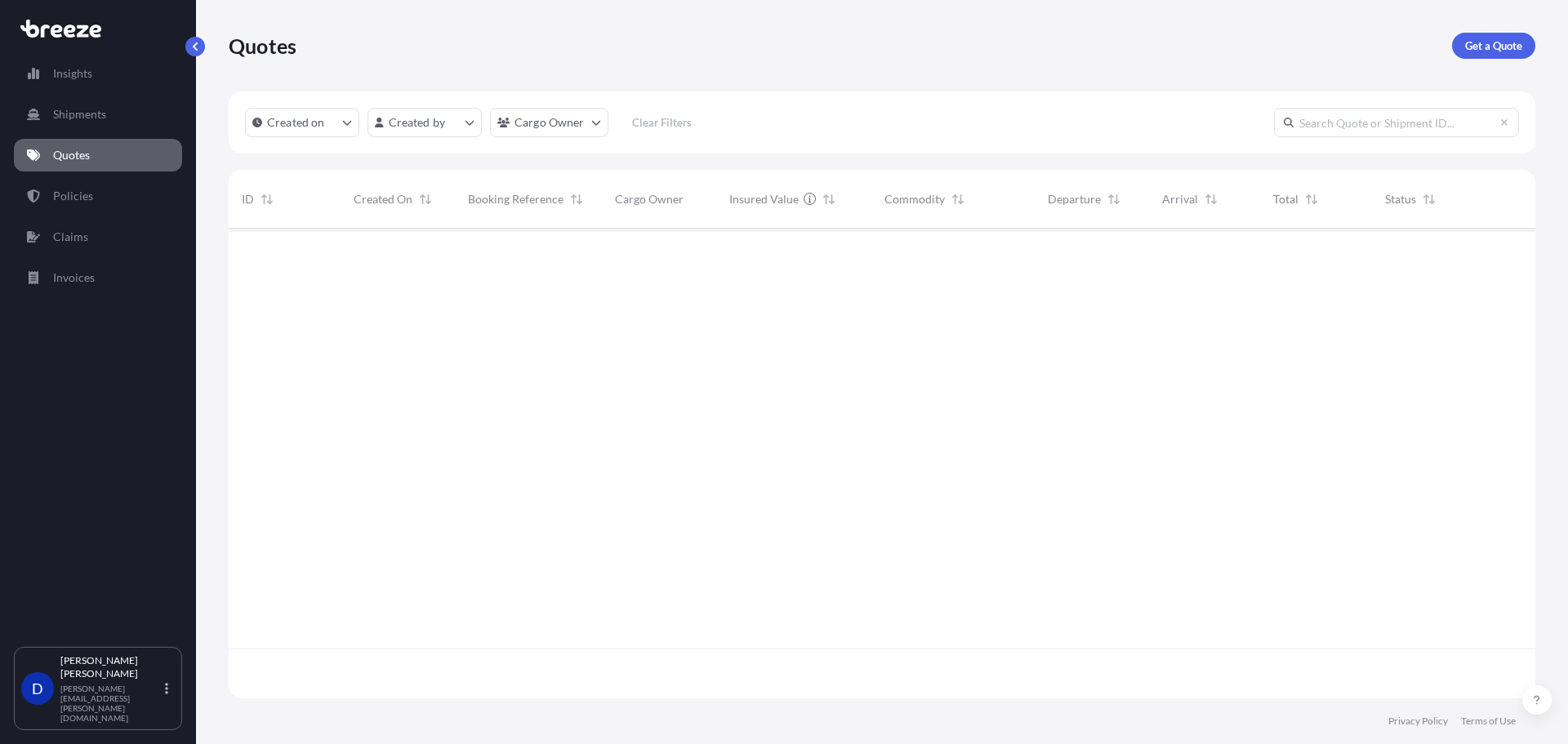
scroll to position [467, 1294]
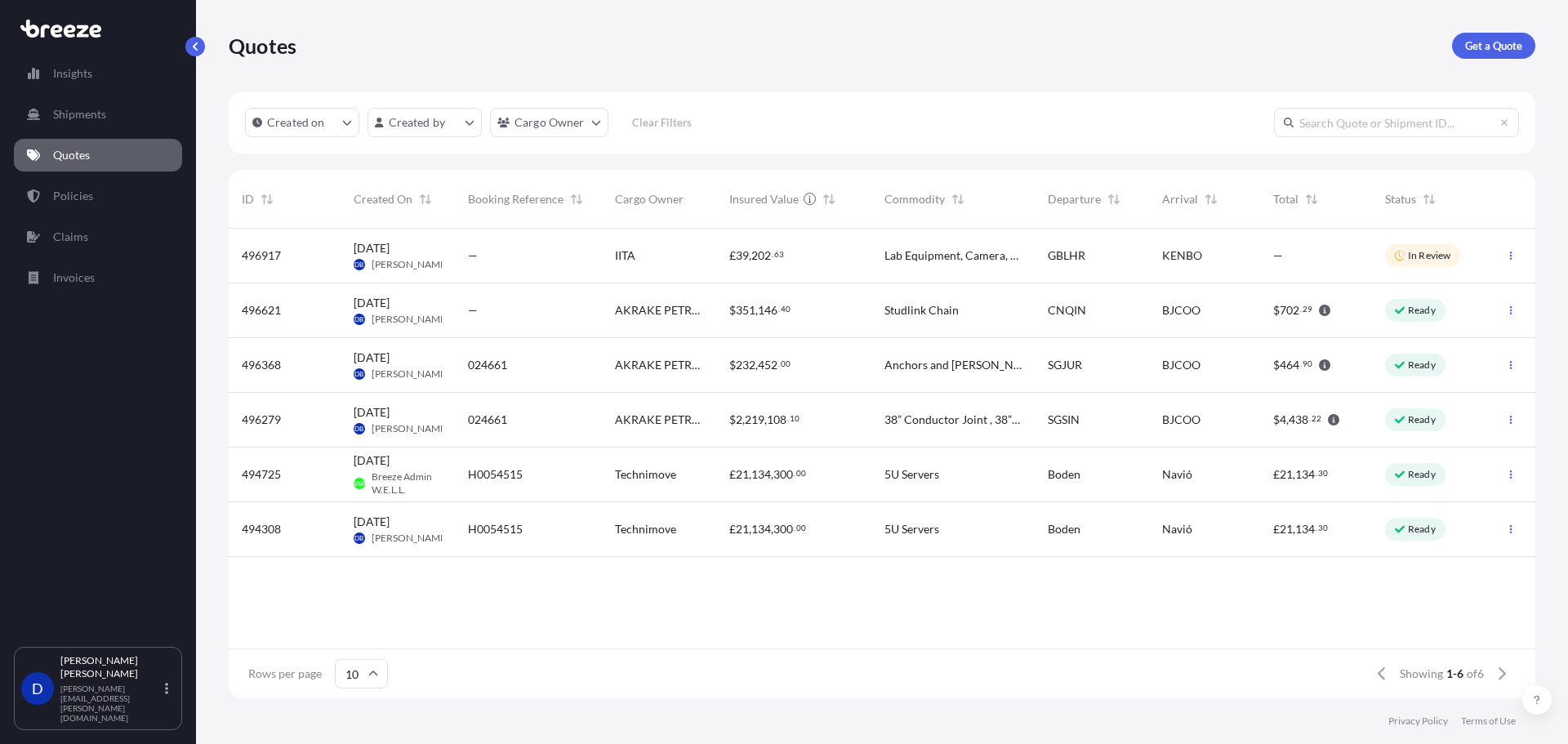
click at [903, 266] on div "Lab Equipment, Camera, Eye piece, Leica Leica M205 FCA Optics Carrier, Microsco…" at bounding box center [952, 255] width 163 height 54
select select "Road"
select select "Air"
select select "Road"
select select "4"
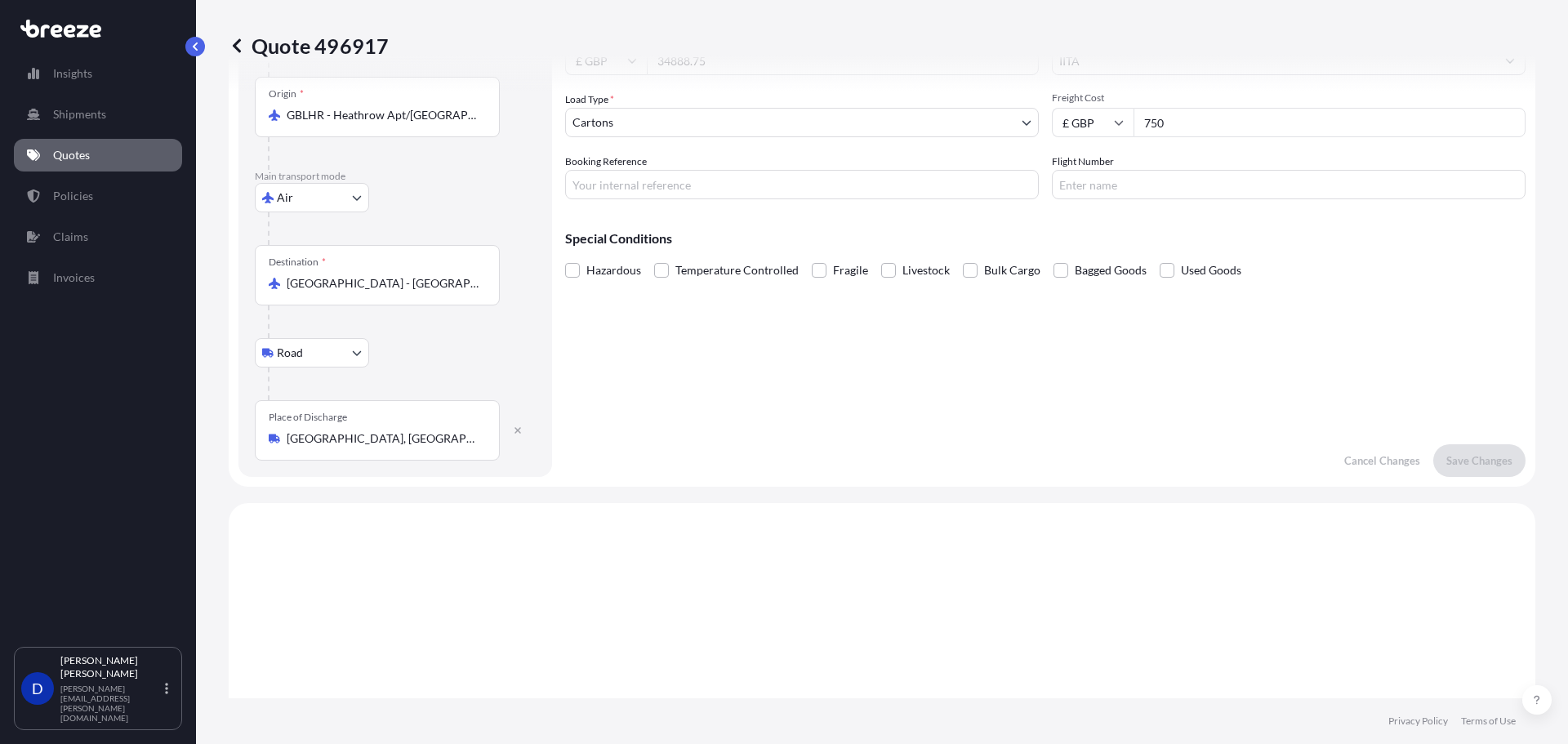
scroll to position [245, 0]
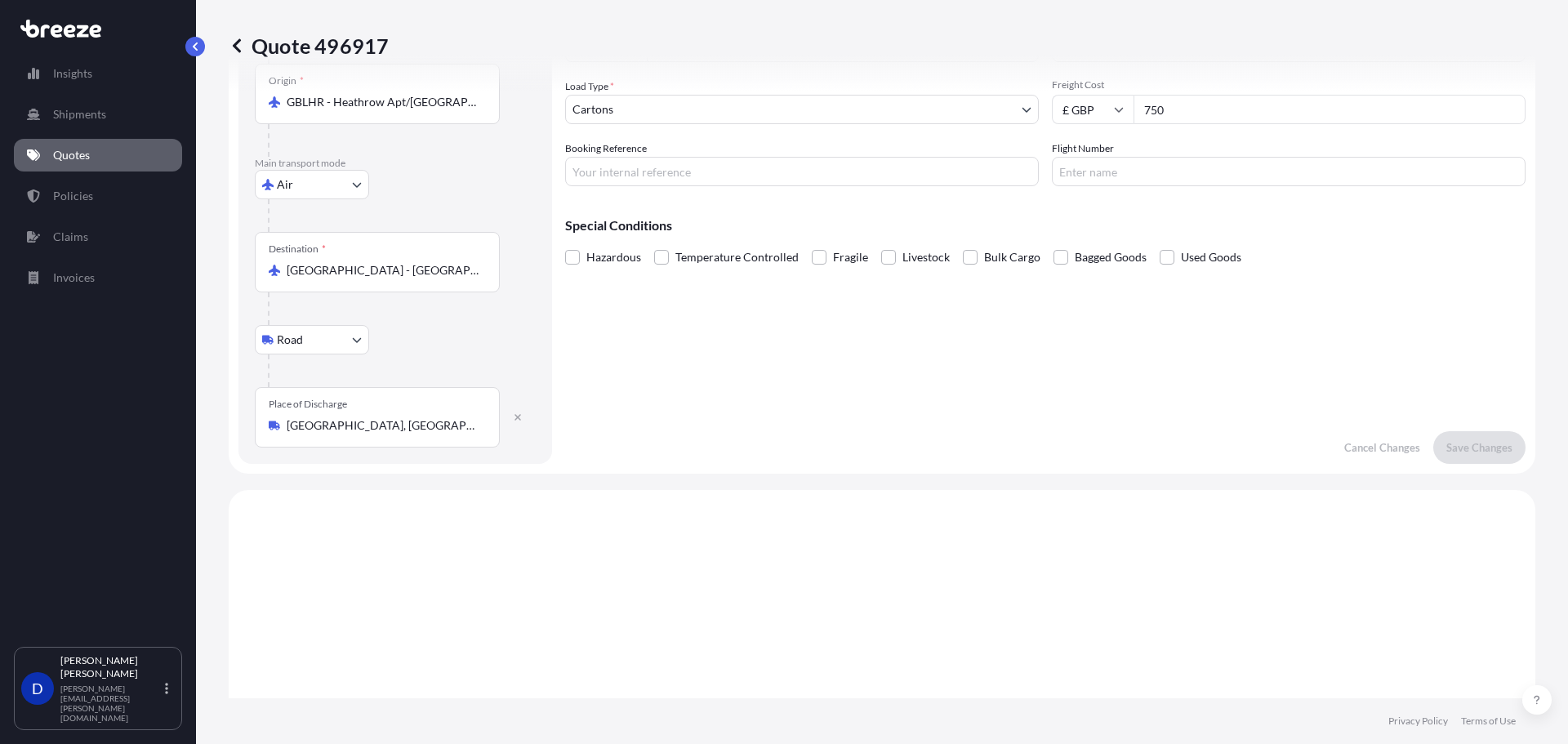
click at [363, 346] on body "Insights Shipments Quotes Policies Claims Invoices D [PERSON_NAME] [PERSON_NAME…" at bounding box center [784, 372] width 1568 height 744
click at [515, 416] on icon "button" at bounding box center [517, 417] width 6 height 6
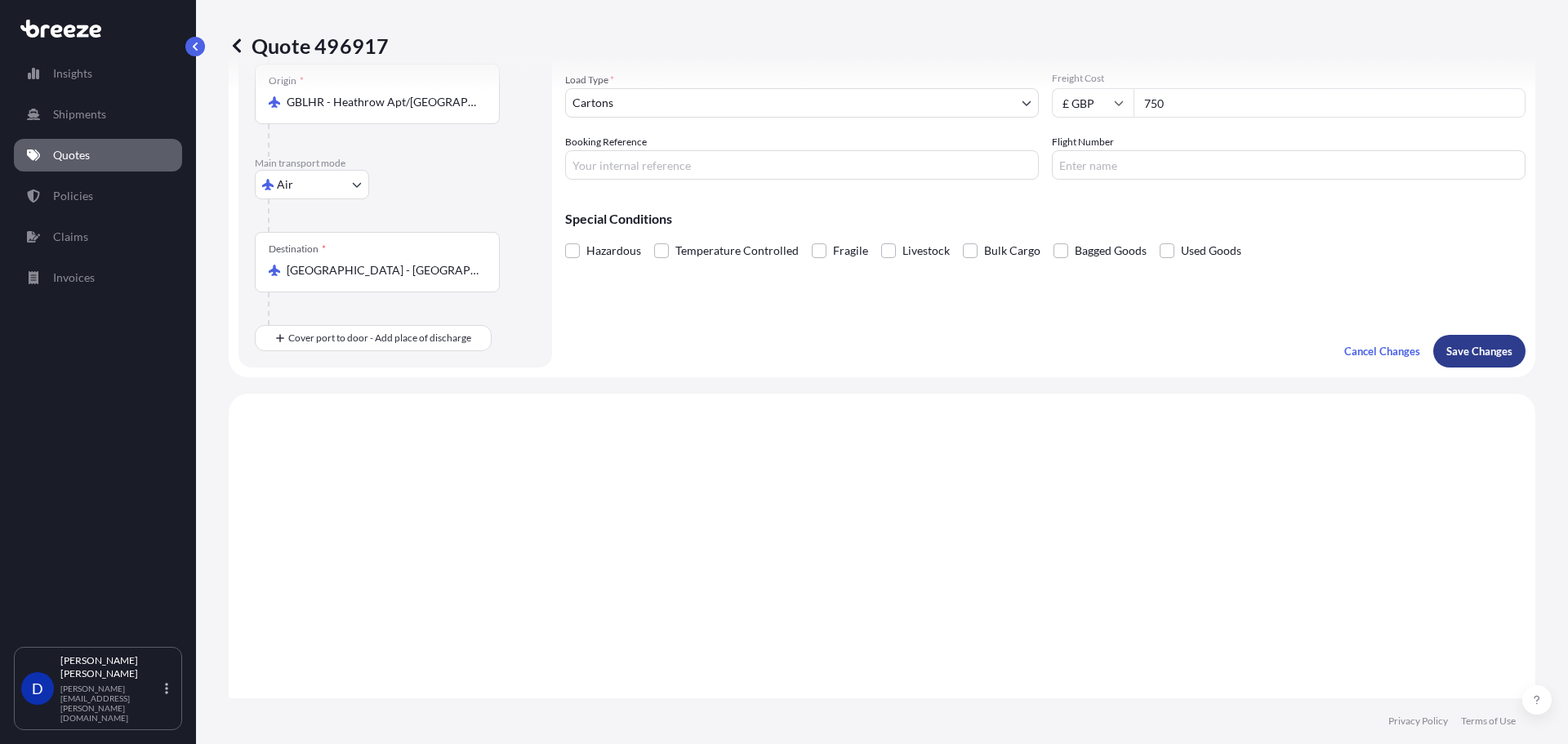
click at [1468, 350] on p "Save Changes" at bounding box center [1479, 352] width 66 height 17
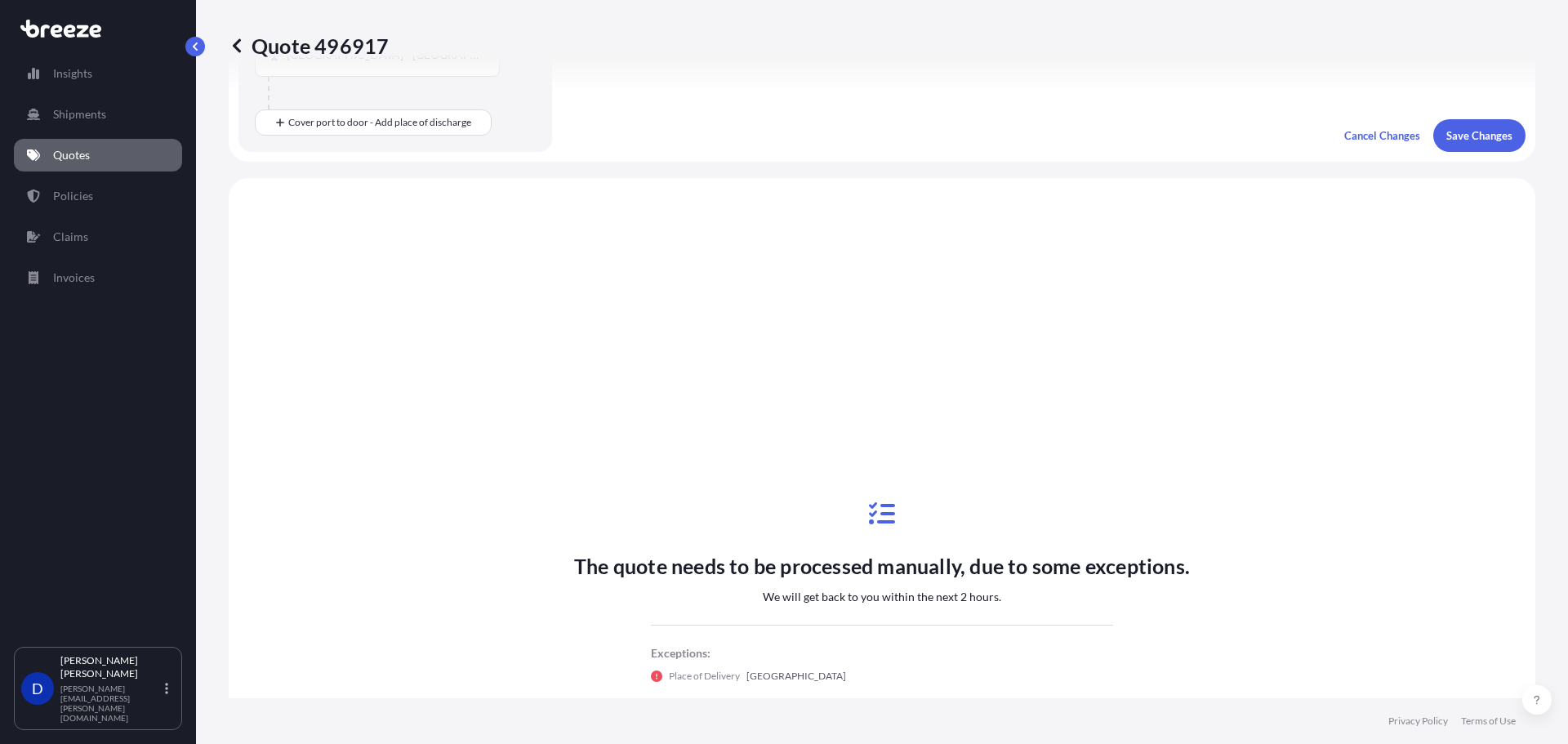
scroll to position [564, 0]
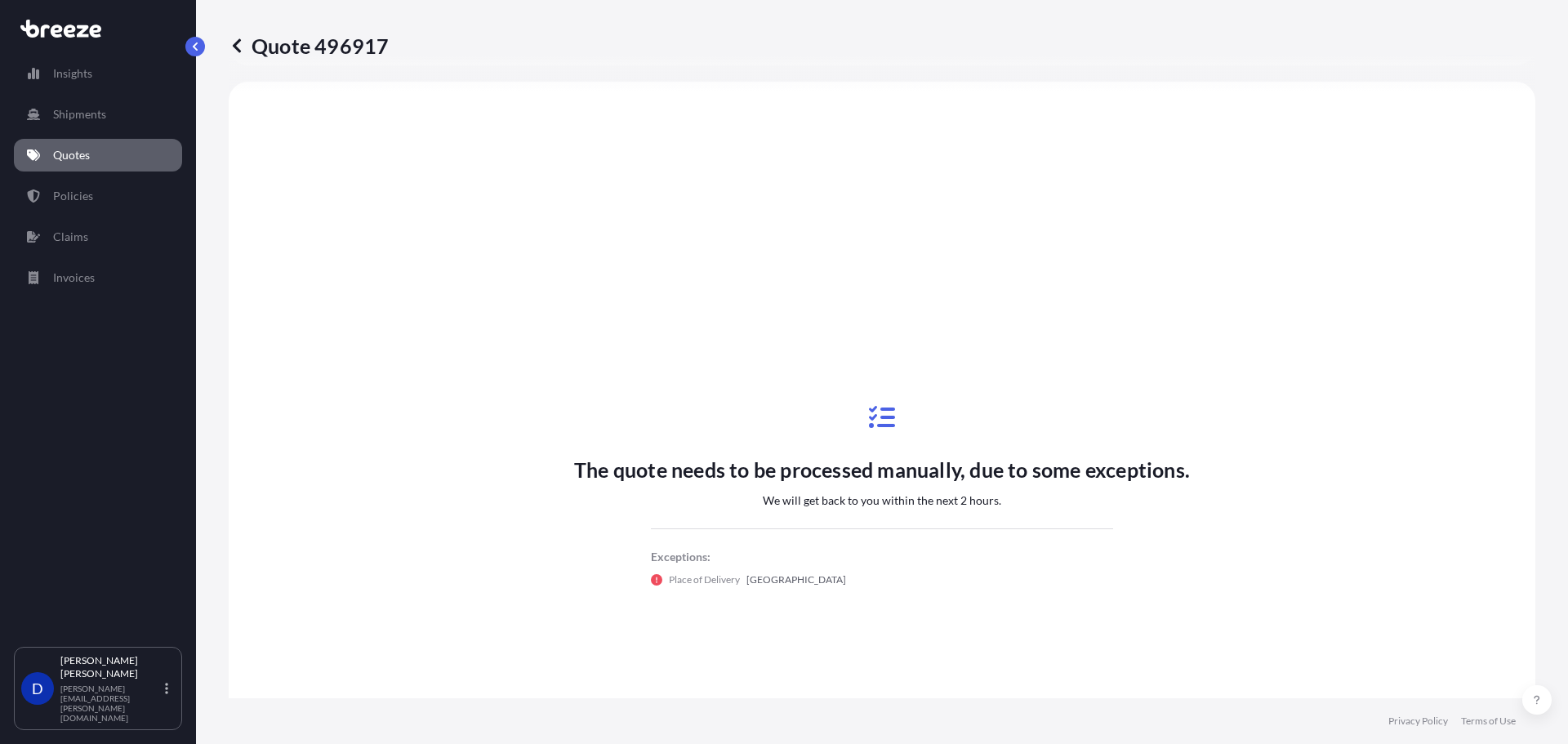
select select "Road"
select select "Air"
select select "4"
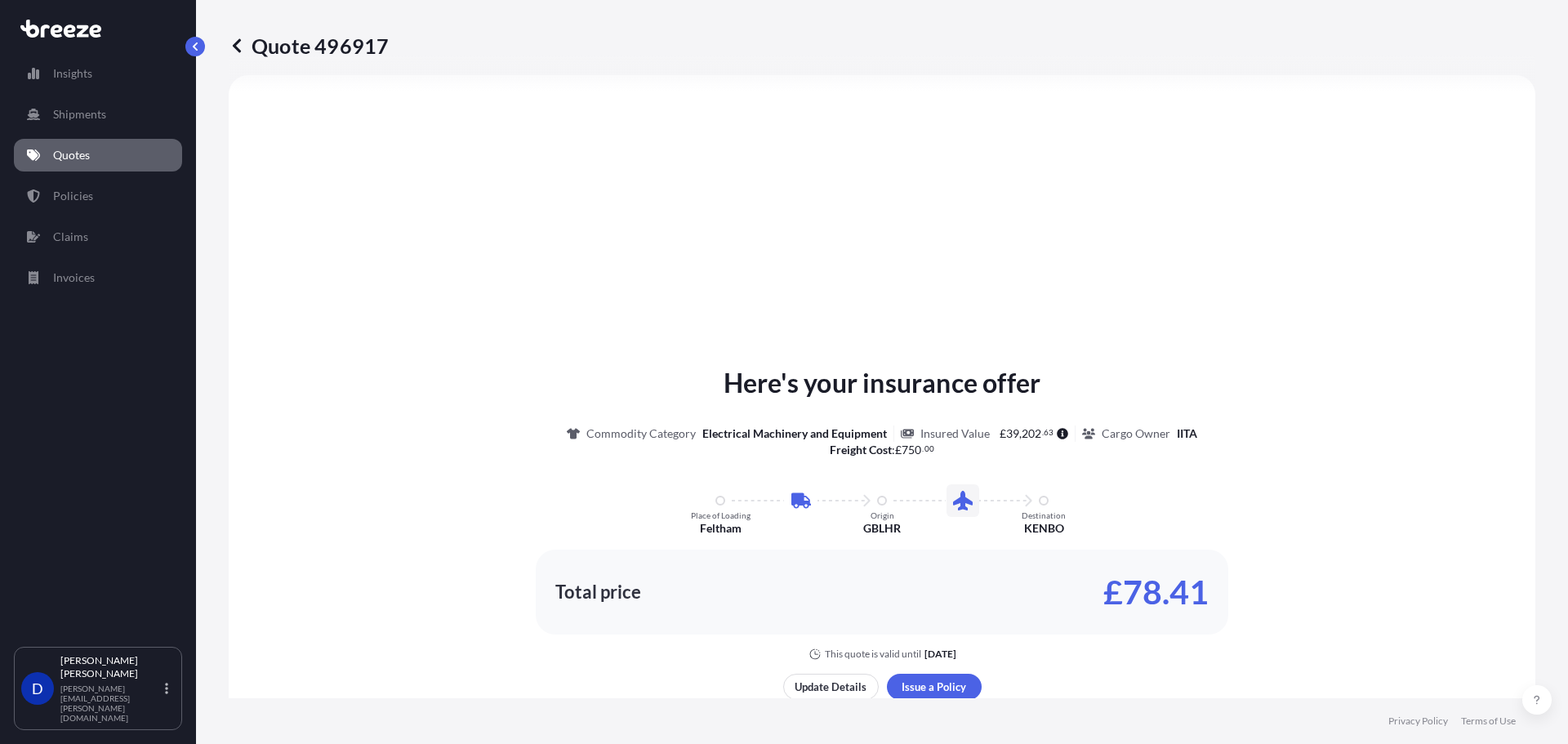
scroll to position [0, 0]
